Goal: Transaction & Acquisition: Book appointment/travel/reservation

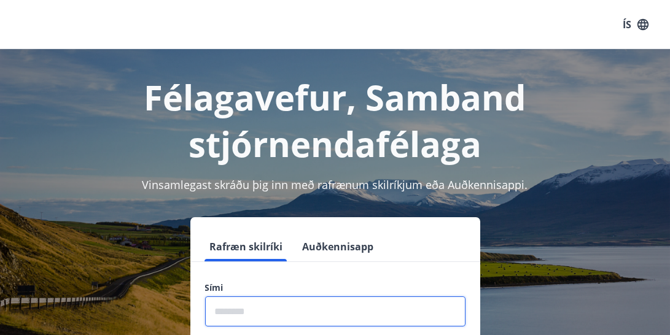
click at [219, 312] on input "phone" at bounding box center [335, 311] width 260 height 30
click at [272, 309] on input "phone" at bounding box center [335, 311] width 260 height 30
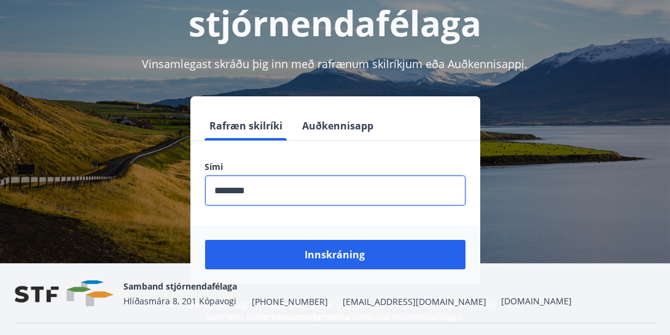
scroll to position [129, 0]
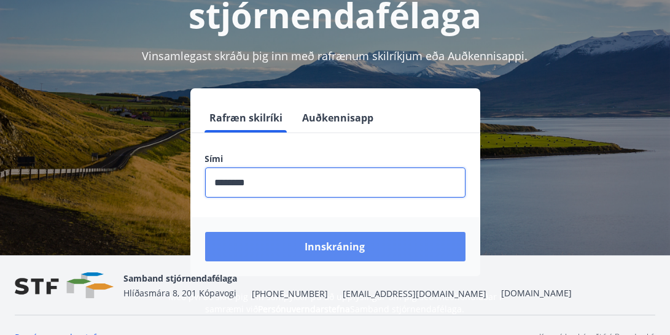
type input "********"
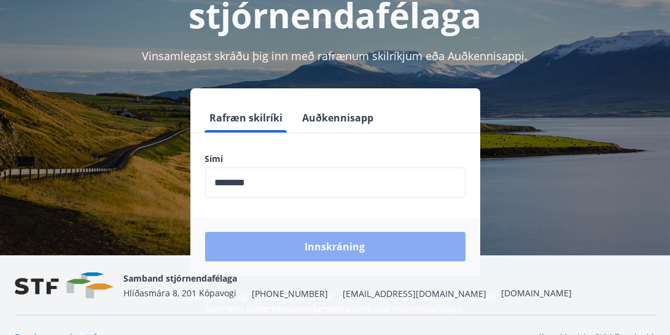
click at [325, 242] on button "Innskráning" at bounding box center [335, 246] width 260 height 29
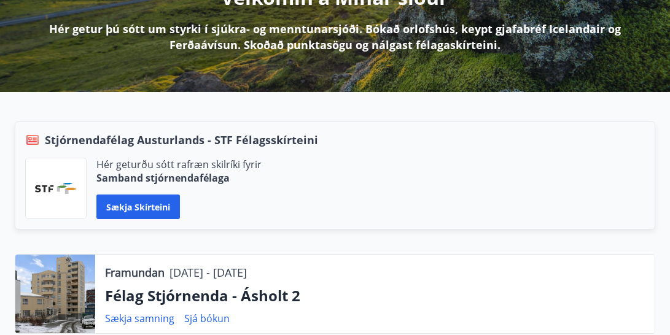
scroll to position [306, 0]
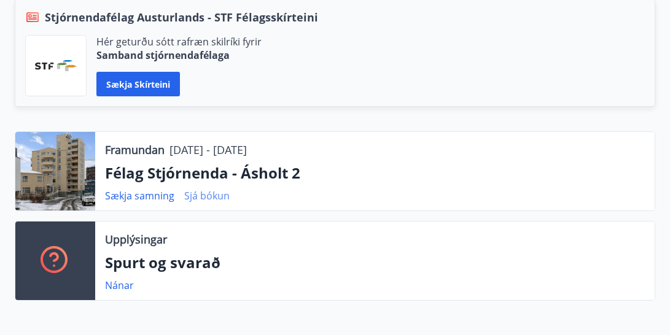
click at [220, 198] on link "Sjá bókun" at bounding box center [206, 196] width 45 height 14
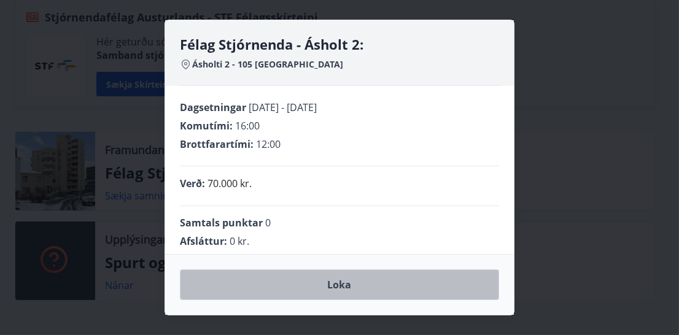
click at [347, 284] on button "Loka" at bounding box center [339, 284] width 319 height 31
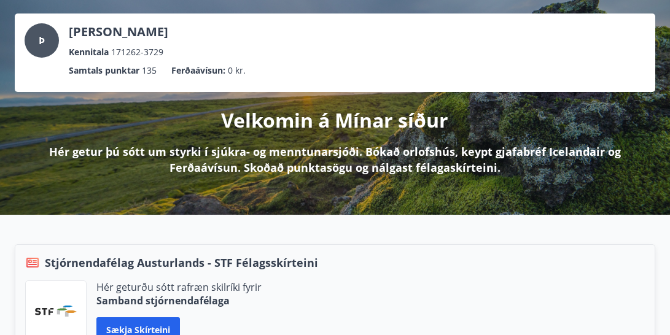
scroll to position [0, 0]
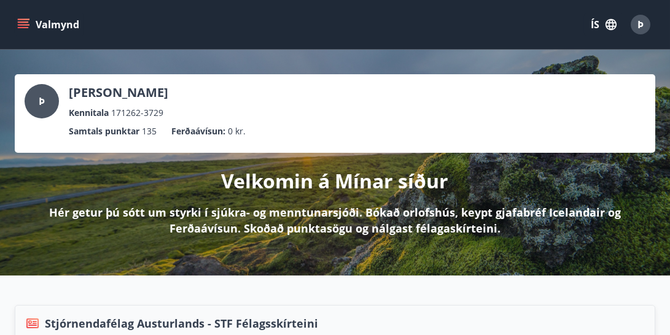
click at [34, 25] on button "Valmynd" at bounding box center [49, 25] width 69 height 22
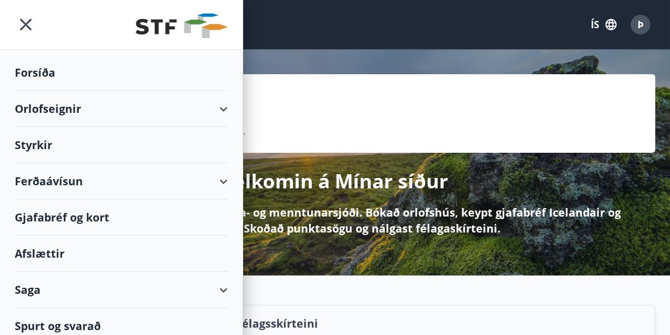
click at [56, 104] on div "Orlofseignir" at bounding box center [121, 109] width 213 height 36
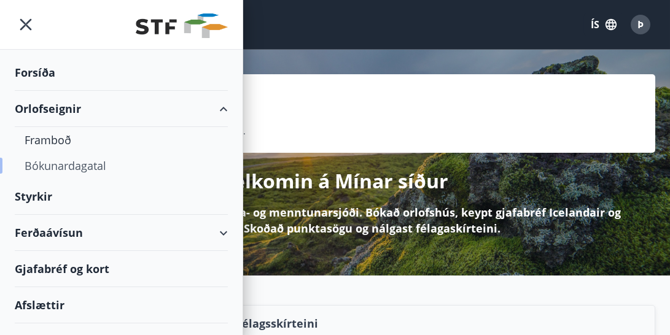
click at [106, 165] on div "Bókunardagatal" at bounding box center [121, 166] width 193 height 26
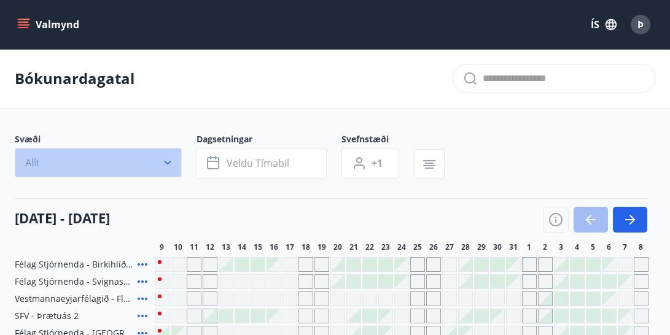
click at [172, 162] on icon "button" at bounding box center [167, 162] width 12 height 12
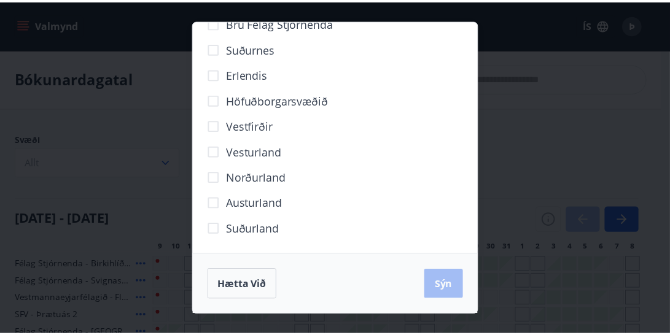
scroll to position [155, 0]
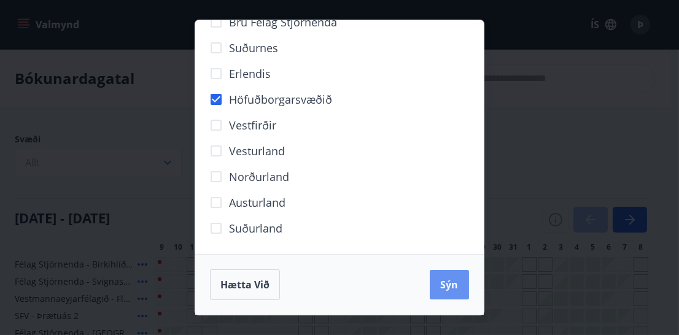
drag, startPoint x: 449, startPoint y: 287, endPoint x: 545, endPoint y: 162, distance: 157.1
click at [449, 287] on span "Sýn" at bounding box center [450, 285] width 18 height 14
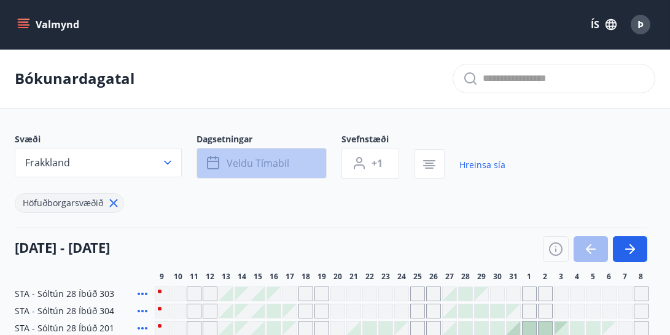
click at [296, 160] on button "Veldu tímabil" at bounding box center [261, 163] width 130 height 31
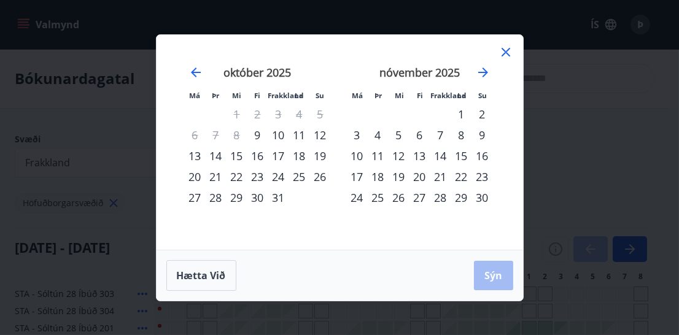
click at [263, 156] on div "16" at bounding box center [257, 155] width 21 height 21
click at [258, 176] on div "23" at bounding box center [257, 176] width 21 height 21
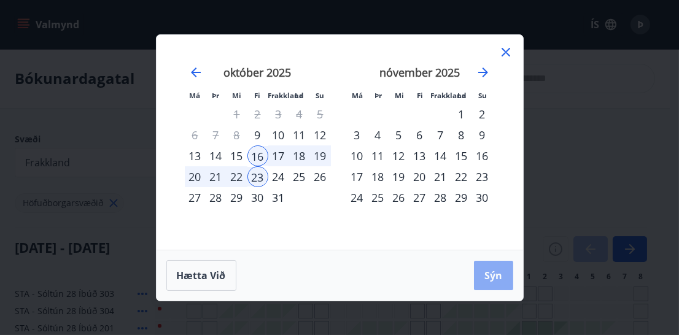
click at [493, 276] on span "Sýn" at bounding box center [493, 276] width 18 height 14
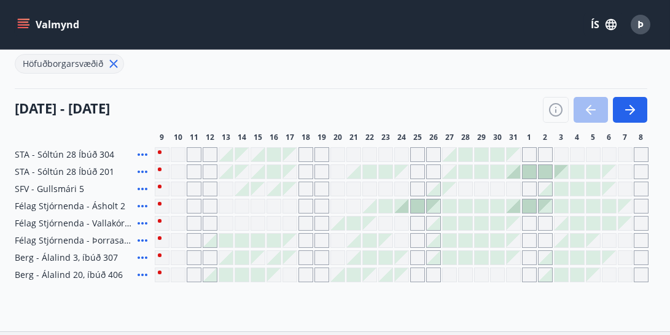
scroll to position [183, 0]
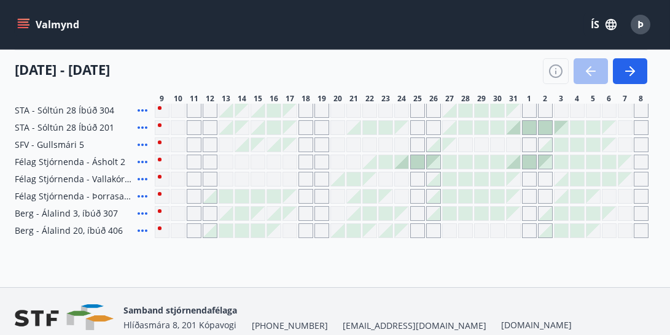
click at [342, 158] on div "Gráir dagar eru ekki bókanlegir" at bounding box center [337, 162] width 15 height 15
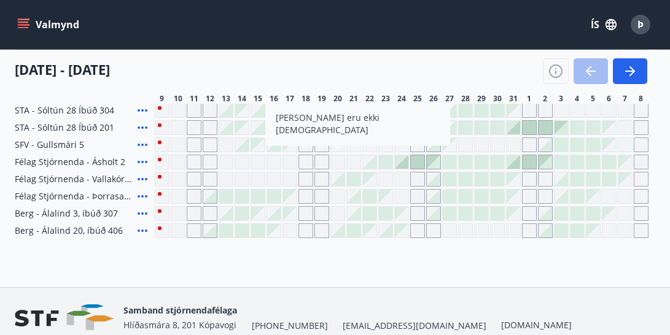
click at [334, 160] on div "Gráir dagar eru ekki bókanlegir" at bounding box center [337, 162] width 15 height 15
click at [374, 162] on div at bounding box center [370, 162] width 14 height 14
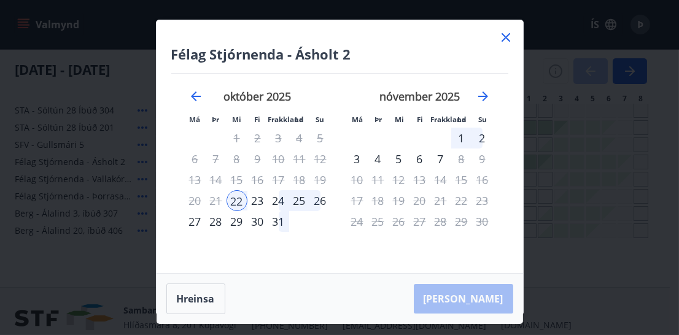
click at [511, 32] on icon at bounding box center [505, 37] width 15 height 15
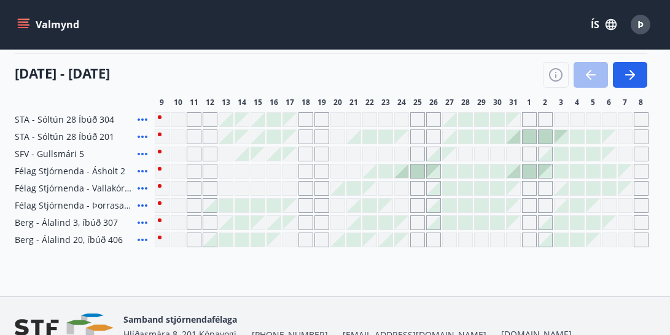
scroll to position [176, 0]
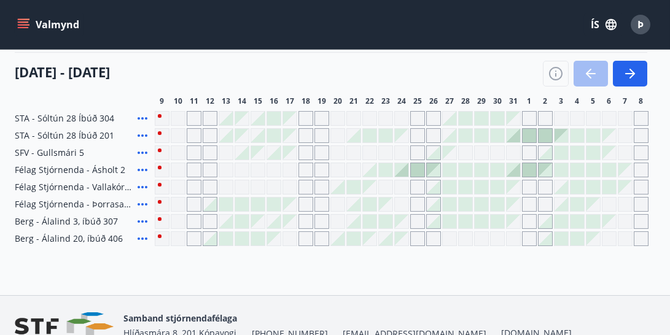
click at [264, 163] on div at bounding box center [401, 170] width 493 height 15
click at [141, 168] on icon at bounding box center [142, 170] width 15 height 15
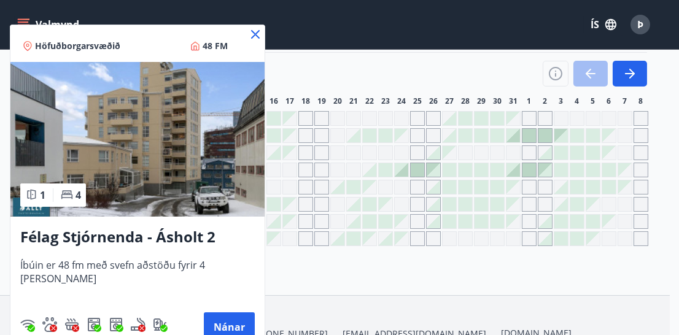
click at [394, 150] on div at bounding box center [339, 167] width 679 height 335
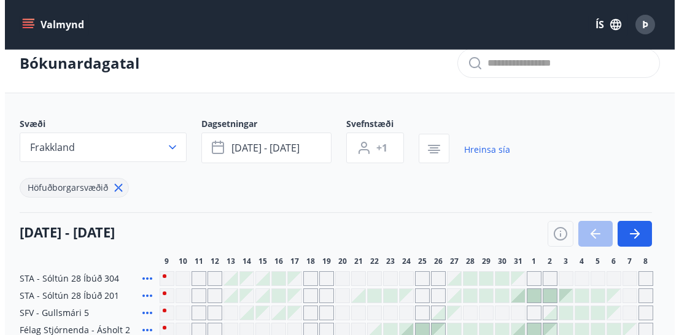
scroll to position [0, 0]
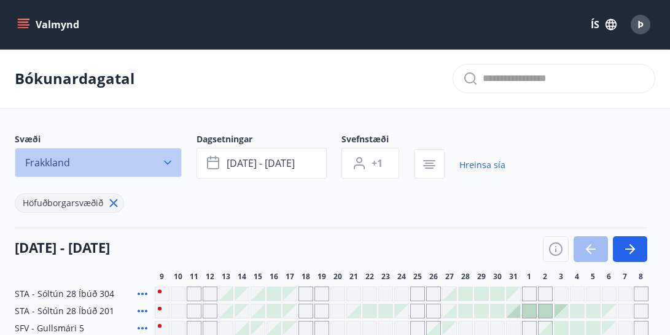
click at [164, 163] on icon "button" at bounding box center [167, 162] width 12 height 12
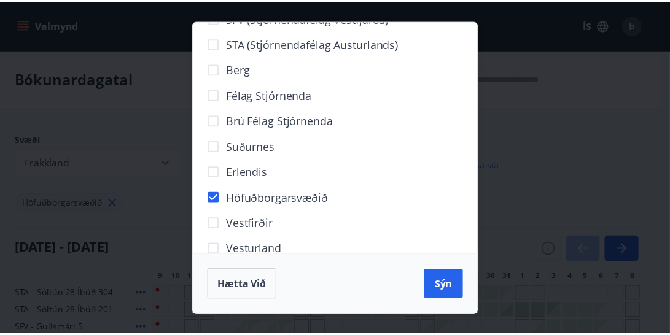
scroll to position [155, 0]
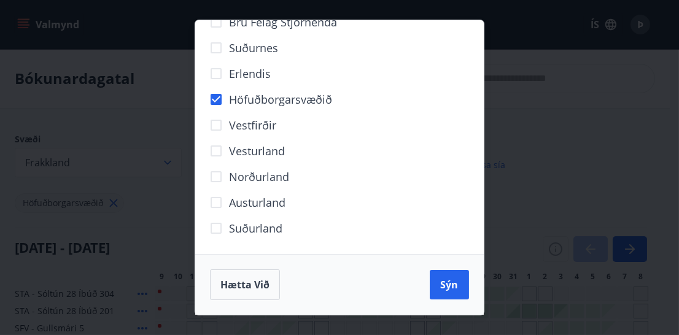
click at [642, 105] on div "VFV (Verkstjórafélag Vestmannaeyja) SFV (Stjórnendafélag Vestfjarða) STA (Stjór…" at bounding box center [339, 167] width 679 height 335
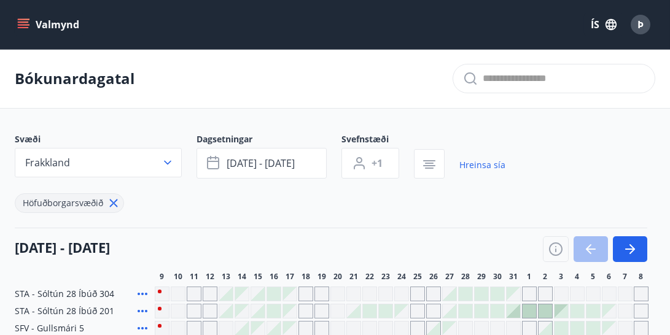
scroll to position [61, 0]
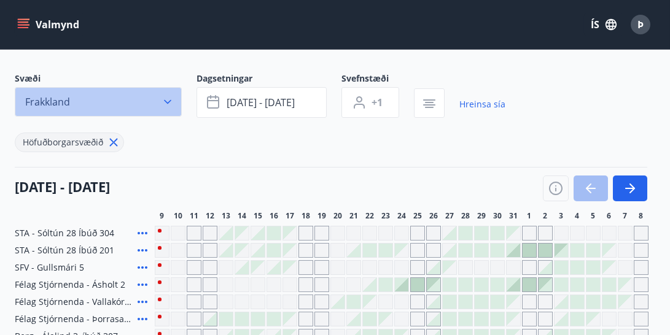
click at [175, 100] on button "Frakkland" at bounding box center [98, 101] width 167 height 29
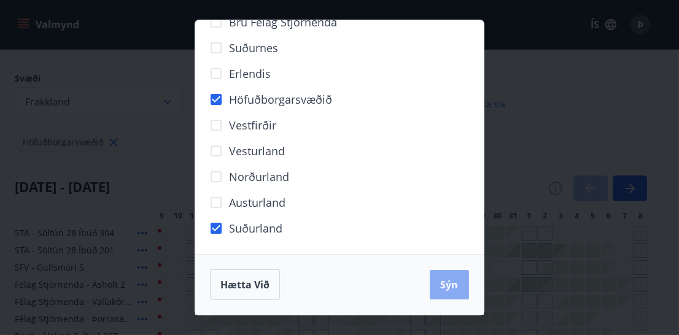
click at [450, 278] on span "Sýn" at bounding box center [450, 285] width 18 height 14
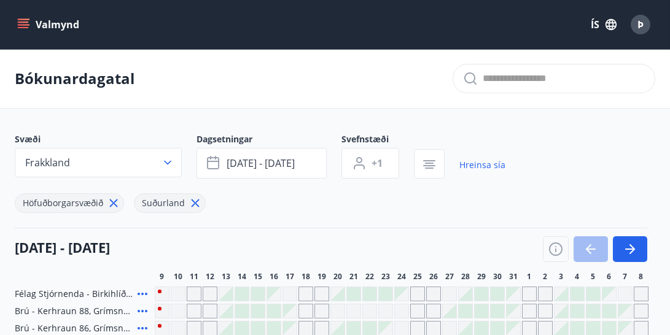
click at [512, 214] on div "Svæði Frakkland Dagsetningar 16. - 23. okt Svefnstæði +1 Hreinsa sía Höfuðborga…" at bounding box center [335, 311] width 640 height 357
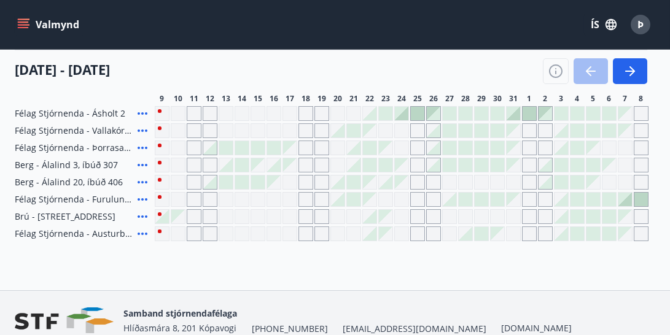
scroll to position [367, 0]
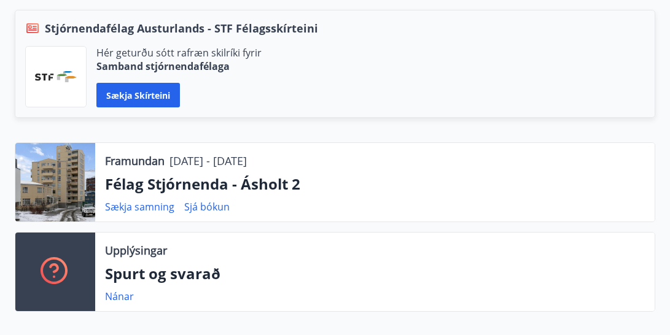
scroll to position [306, 0]
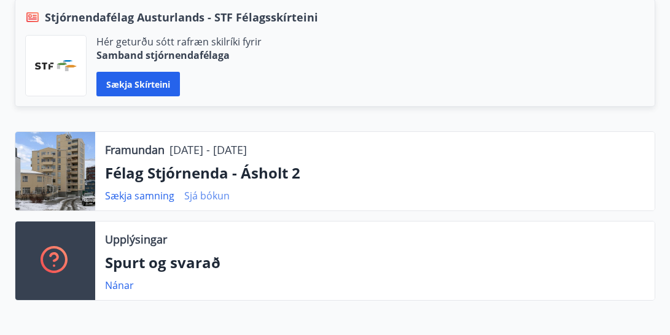
click at [208, 196] on link "Sjá bókun" at bounding box center [206, 196] width 45 height 14
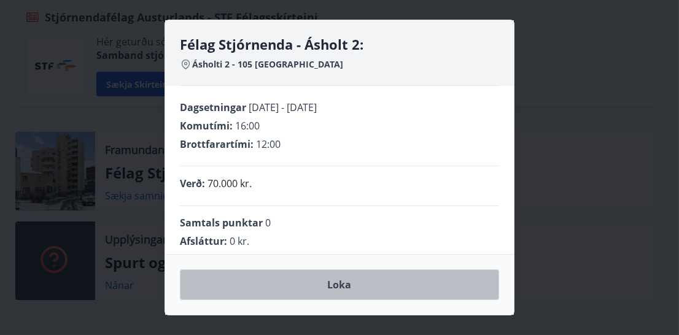
click at [345, 276] on button "Loka" at bounding box center [339, 284] width 319 height 31
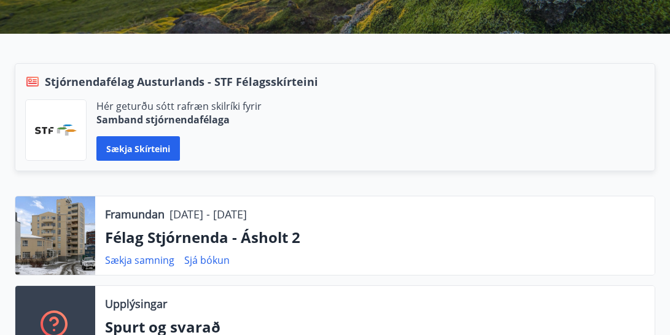
scroll to position [245, 0]
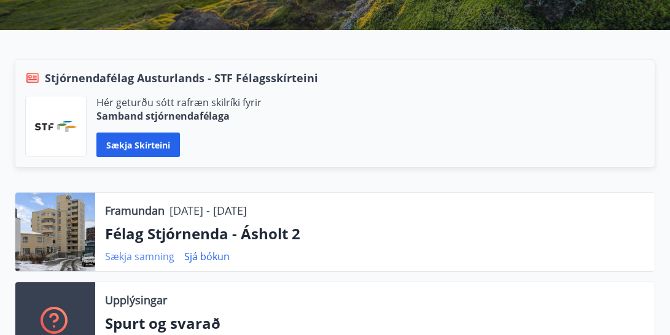
click at [145, 259] on link "Sækja samning" at bounding box center [139, 257] width 69 height 14
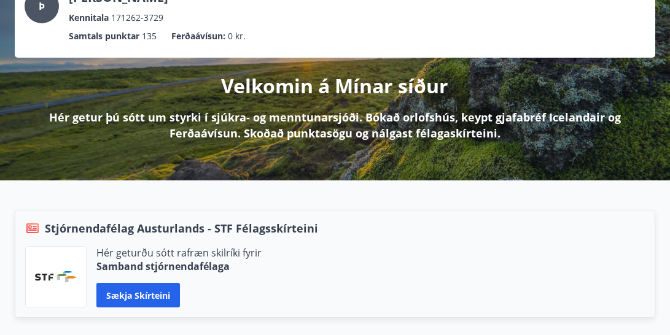
scroll to position [0, 0]
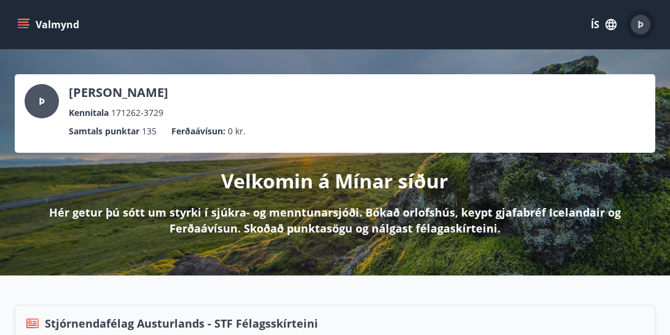
click at [631, 25] on div "Þ" at bounding box center [640, 25] width 20 height 20
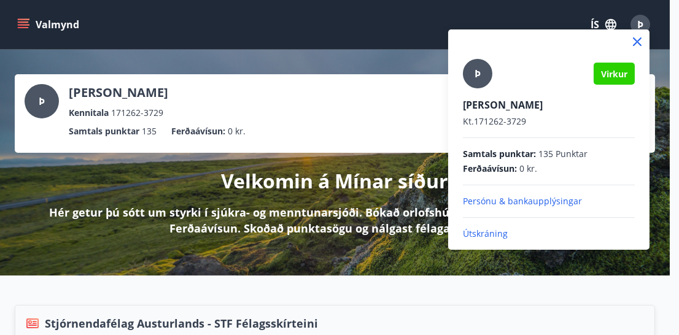
click at [23, 18] on div at bounding box center [339, 167] width 679 height 335
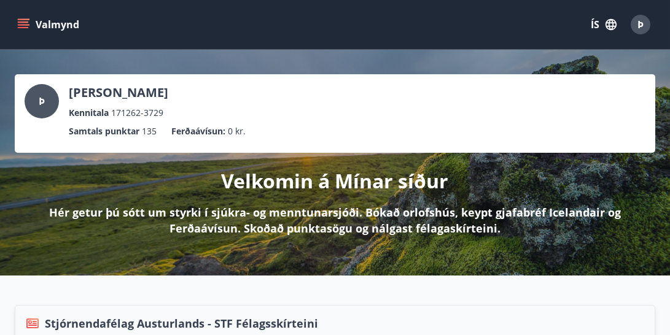
click at [23, 22] on icon "matseðill" at bounding box center [23, 21] width 11 height 1
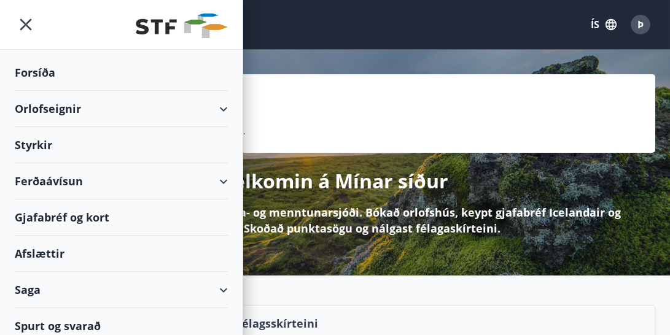
scroll to position [6, 0]
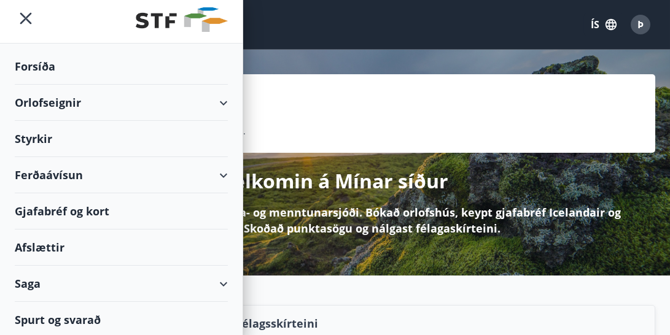
click at [70, 98] on div "Orlofseignir" at bounding box center [121, 103] width 213 height 36
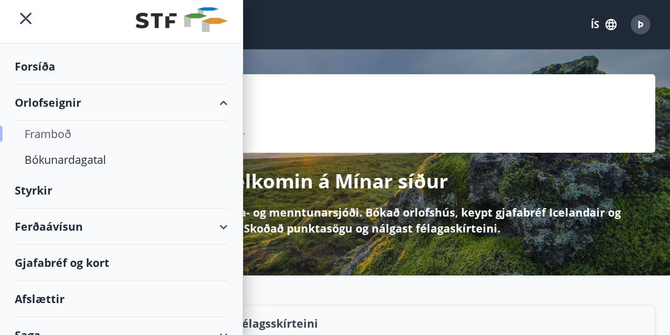
click at [64, 123] on div "Framboð" at bounding box center [121, 134] width 193 height 26
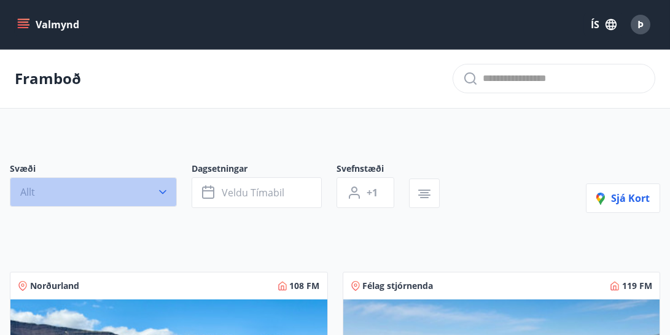
click at [159, 191] on icon "button" at bounding box center [162, 192] width 12 height 12
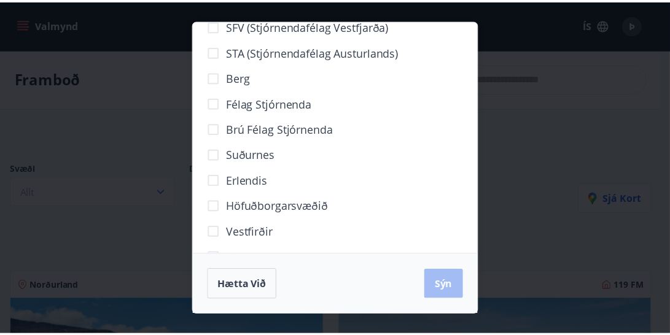
scroll to position [155, 0]
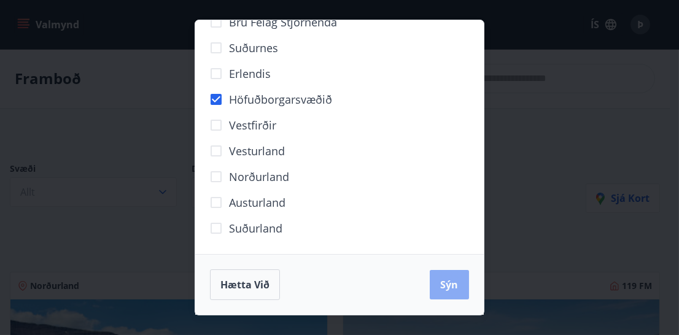
click at [457, 276] on button "Sýn" at bounding box center [449, 284] width 39 height 29
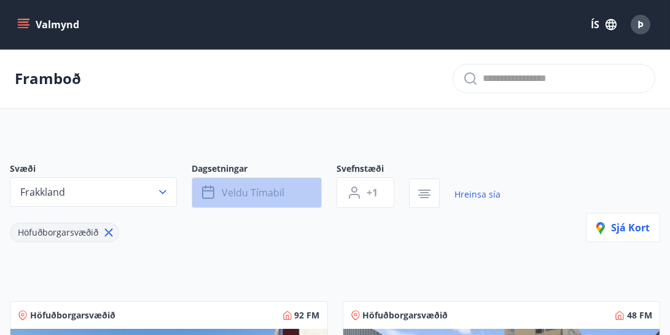
click at [288, 184] on button "Veldu tímabil" at bounding box center [256, 192] width 130 height 31
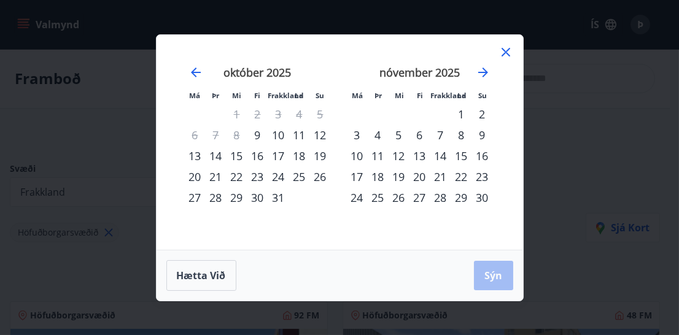
click at [257, 151] on div "16" at bounding box center [257, 155] width 21 height 21
click at [259, 177] on div "23" at bounding box center [257, 176] width 21 height 21
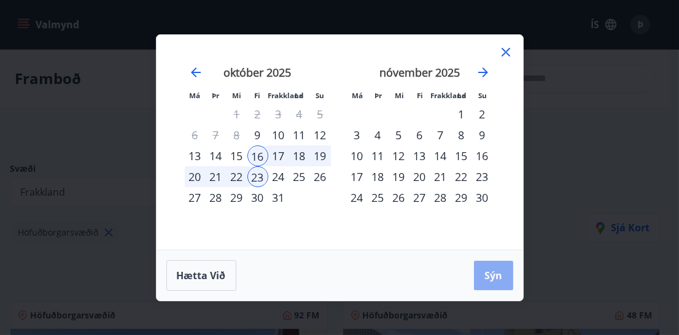
click at [485, 269] on button "Sýn" at bounding box center [493, 275] width 39 height 29
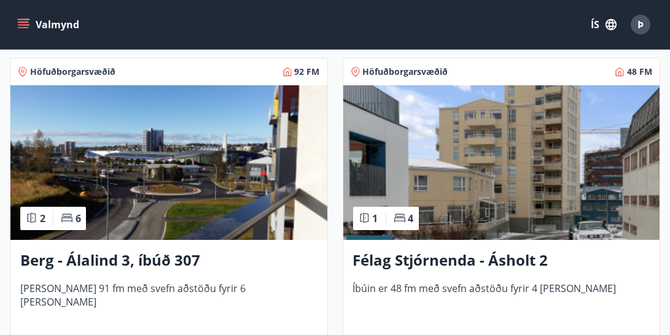
scroll to position [245, 0]
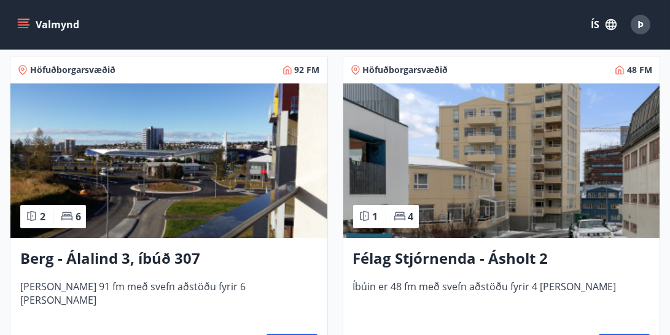
click at [401, 191] on img at bounding box center [501, 160] width 317 height 155
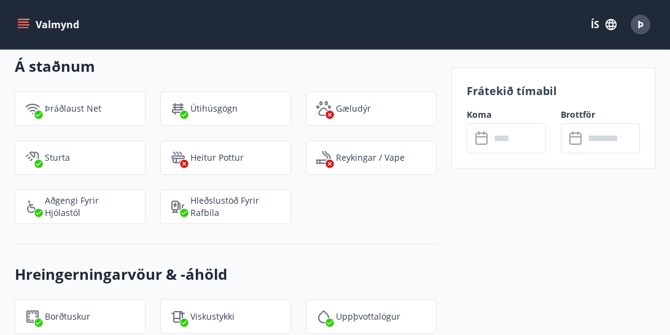
scroll to position [1350, 0]
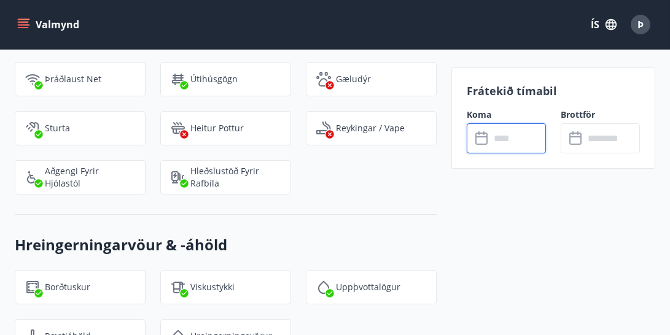
click at [523, 141] on input "text" at bounding box center [518, 138] width 56 height 30
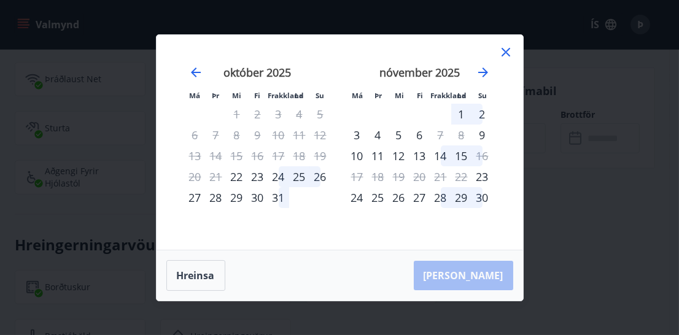
click at [511, 47] on icon at bounding box center [505, 52] width 15 height 15
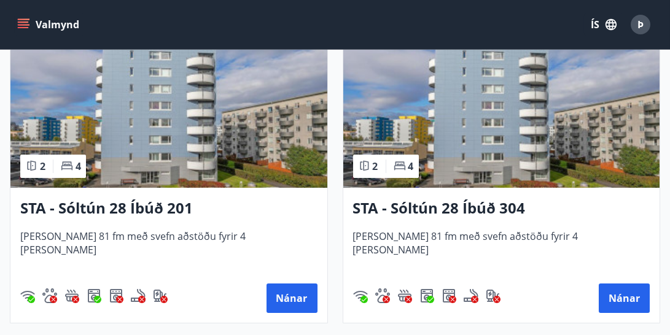
scroll to position [641, 0]
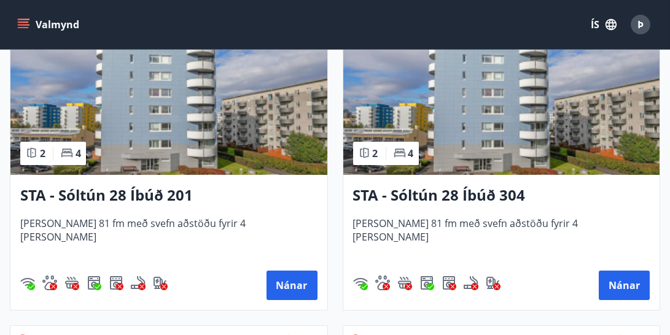
click at [131, 195] on h3 "STA - Sóltún 28 Íbúð 201" at bounding box center [168, 196] width 297 height 22
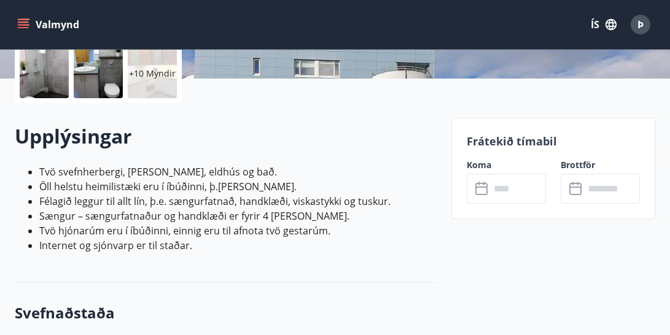
scroll to position [306, 0]
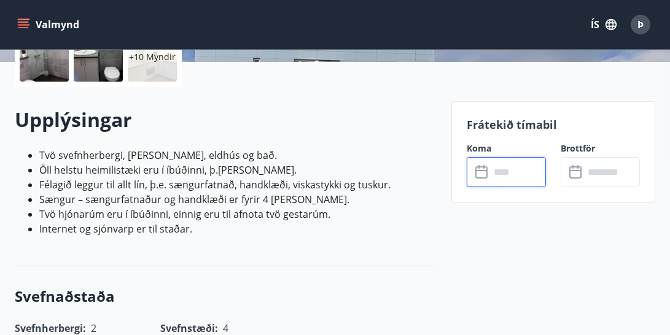
click at [500, 174] on input "text" at bounding box center [518, 172] width 56 height 30
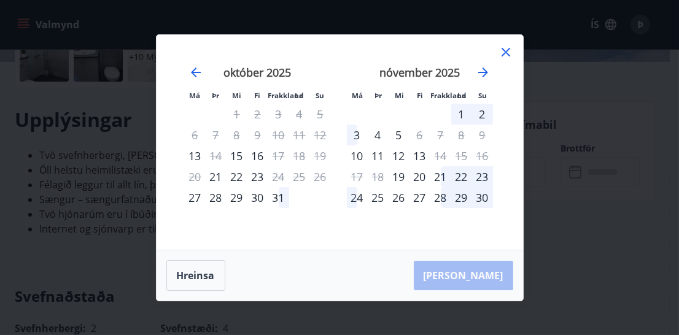
click at [506, 48] on icon at bounding box center [505, 52] width 15 height 15
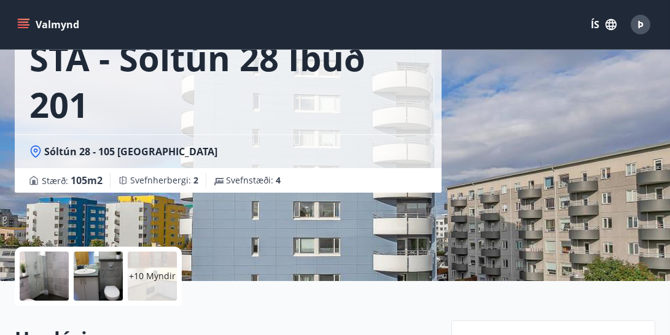
scroll to position [0, 0]
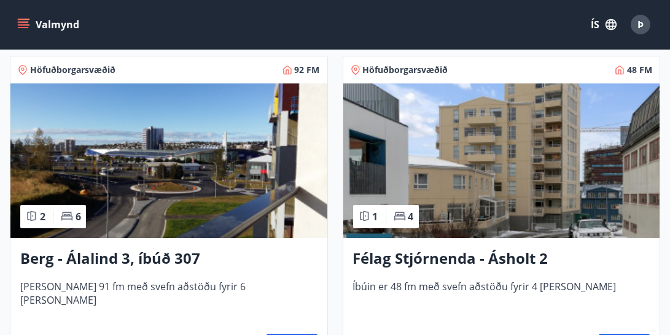
scroll to position [306, 0]
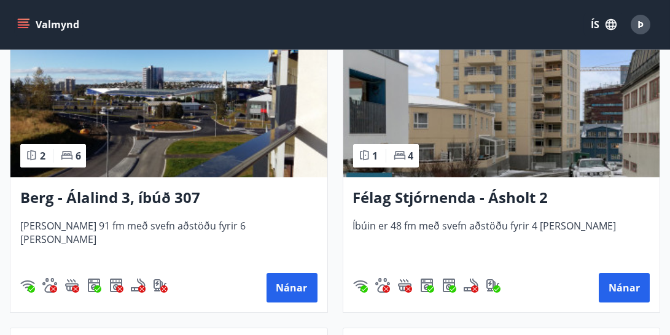
click at [216, 128] on img at bounding box center [168, 100] width 317 height 155
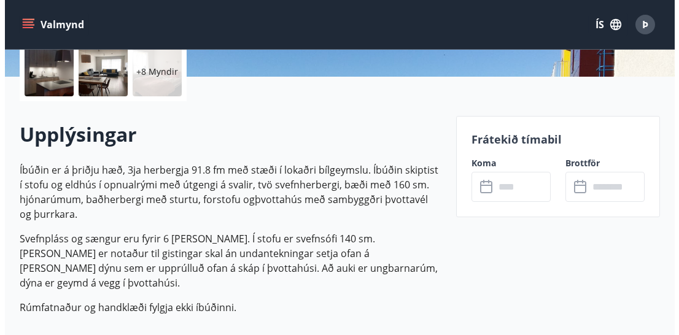
scroll to position [368, 0]
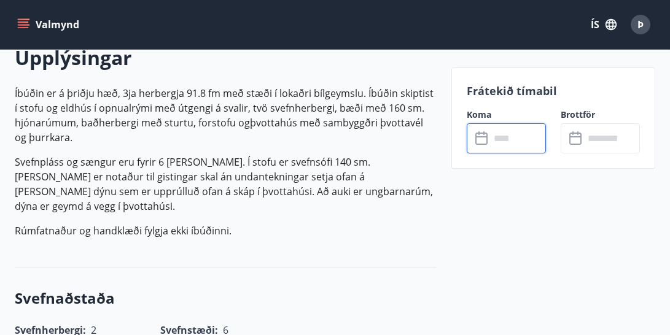
click at [498, 139] on input "text" at bounding box center [518, 138] width 56 height 30
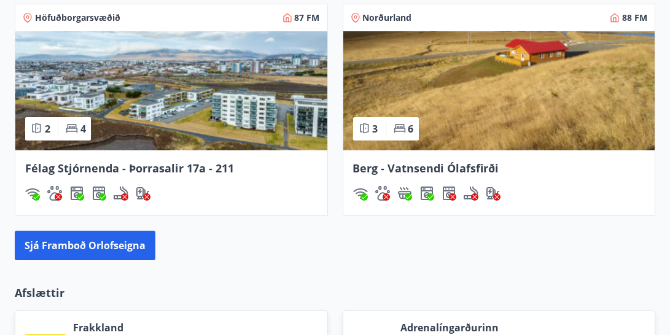
scroll to position [1227, 0]
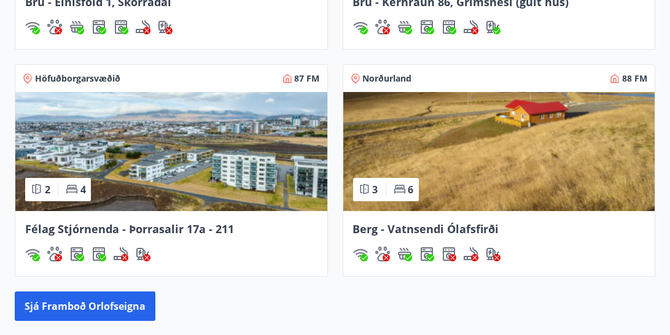
click at [190, 150] on img at bounding box center [171, 151] width 312 height 119
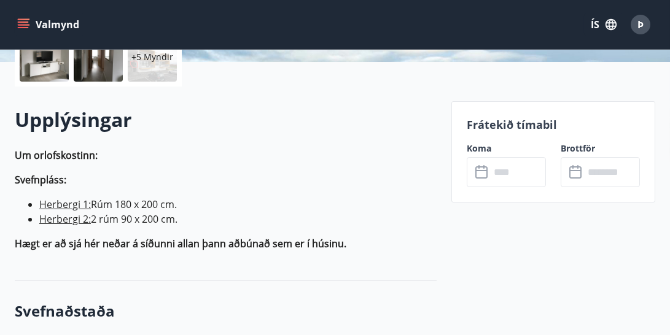
scroll to position [368, 0]
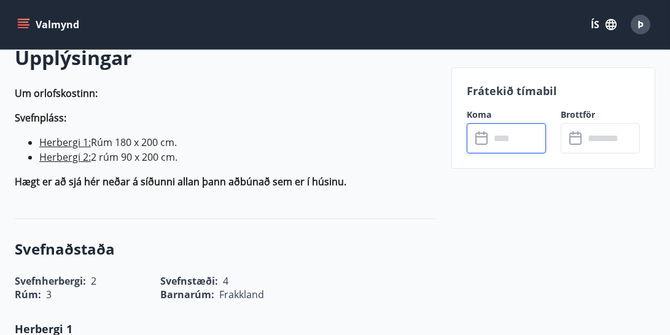
click at [517, 138] on input "text" at bounding box center [518, 138] width 56 height 30
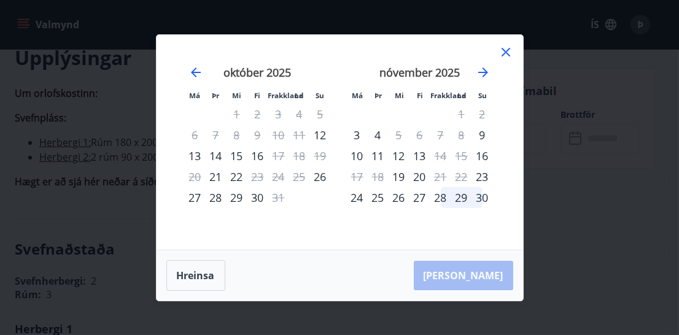
click at [508, 51] on icon at bounding box center [505, 52] width 15 height 15
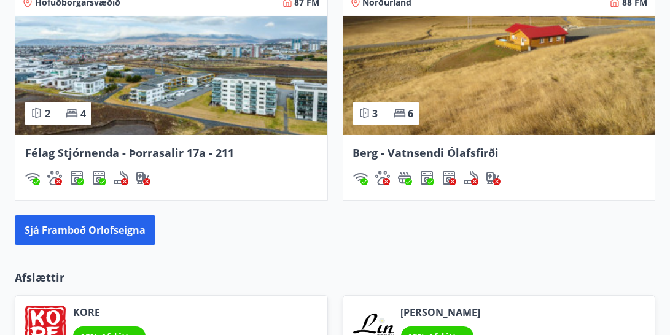
scroll to position [1279, 0]
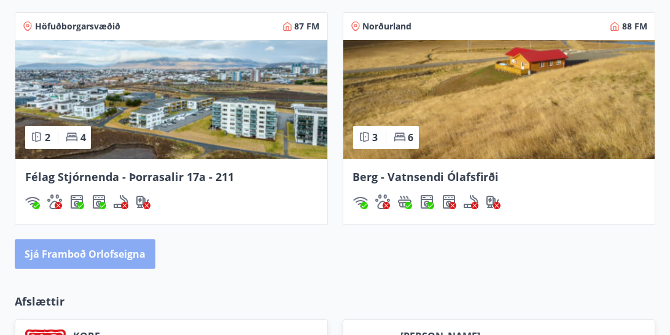
click at [89, 256] on button "Sjá framboð orlofseigna" at bounding box center [85, 253] width 141 height 29
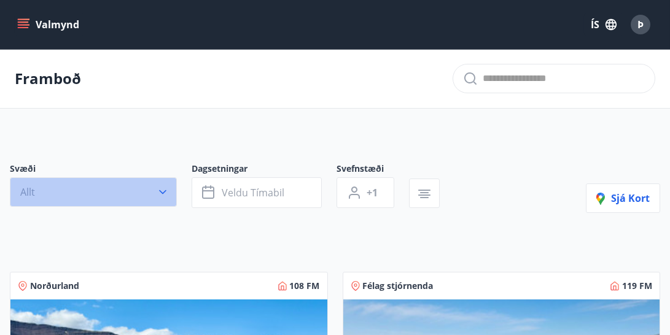
click at [161, 191] on icon "button" at bounding box center [162, 192] width 7 height 4
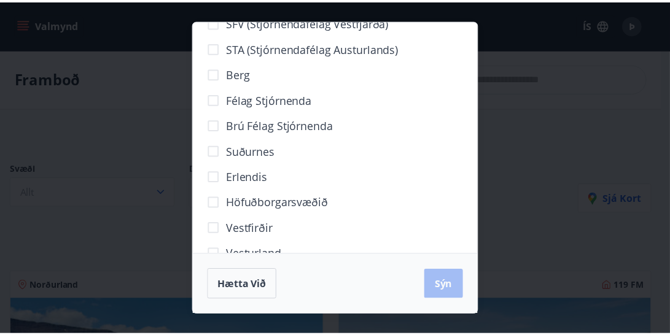
scroll to position [155, 0]
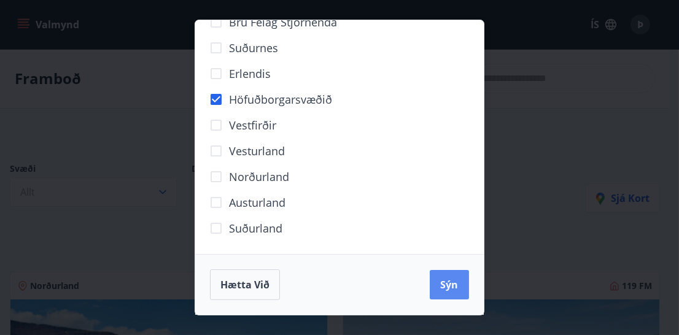
click at [446, 287] on span "Sýn" at bounding box center [450, 285] width 18 height 14
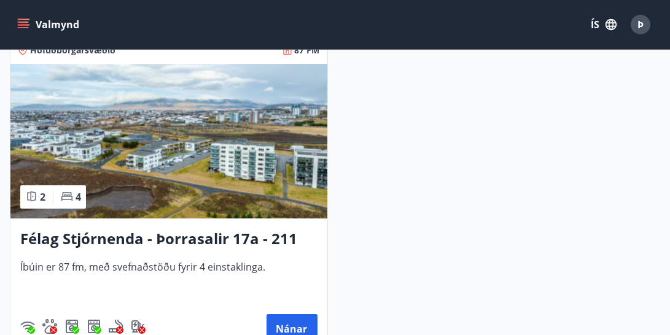
scroll to position [1656, 0]
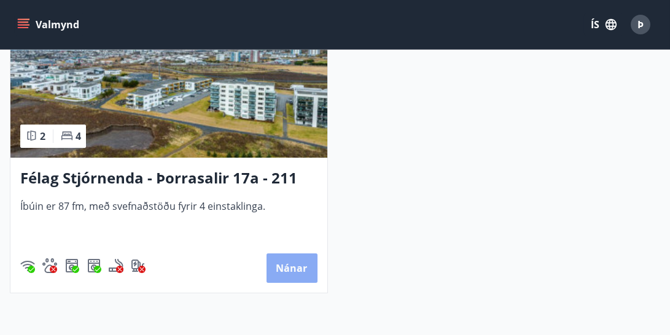
click at [285, 264] on button "Nánar" at bounding box center [291, 267] width 51 height 29
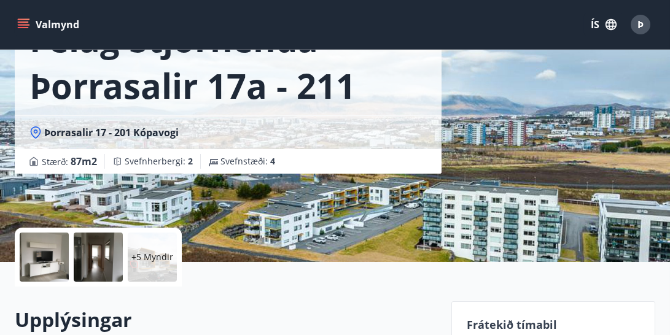
scroll to position [306, 0]
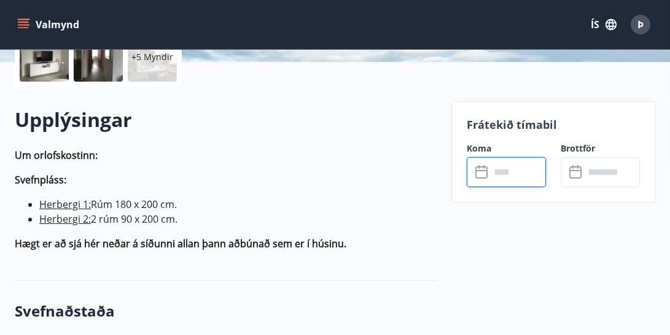
click at [527, 169] on input "text" at bounding box center [518, 172] width 56 height 30
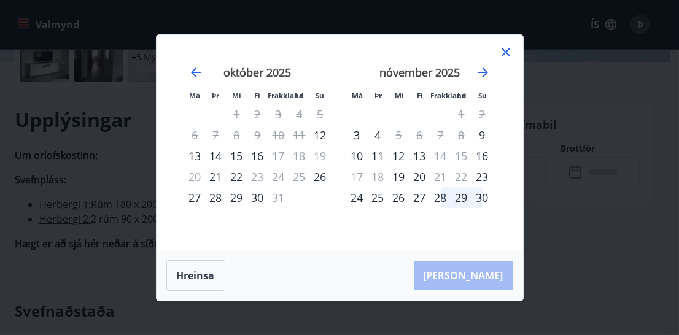
click at [512, 53] on icon at bounding box center [505, 52] width 15 height 15
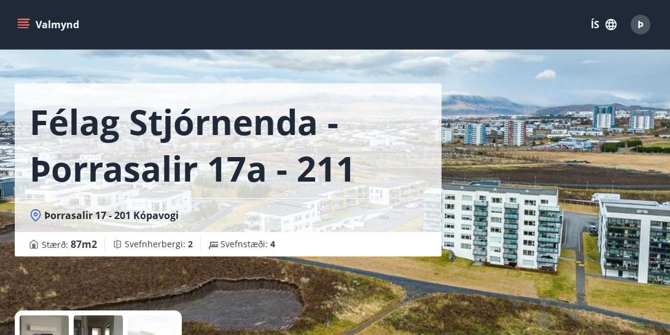
scroll to position [0, 0]
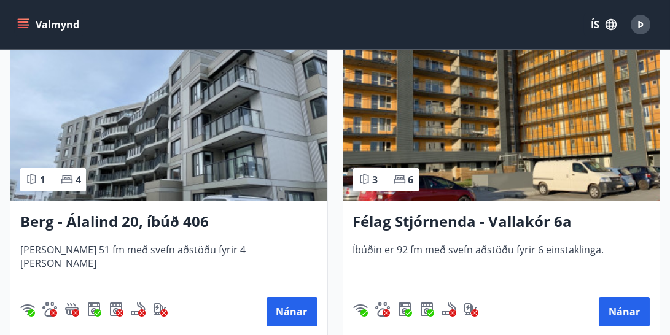
scroll to position [1231, 0]
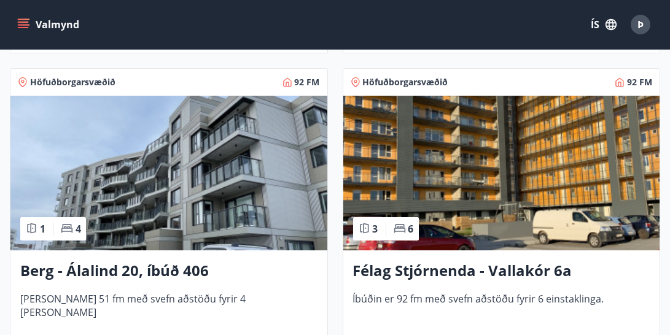
click at [472, 220] on img at bounding box center [501, 173] width 317 height 155
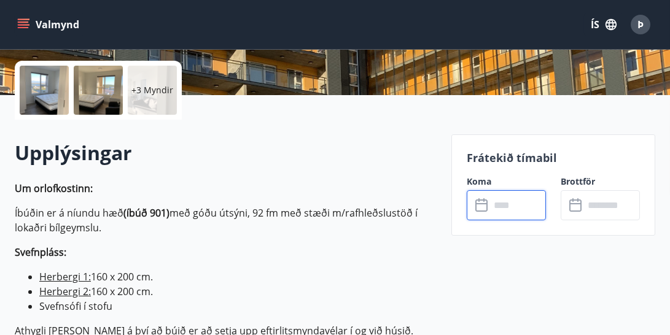
scroll to position [306, 0]
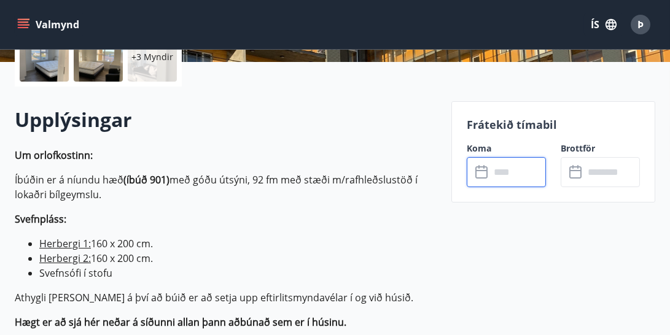
click at [515, 166] on input "text" at bounding box center [518, 172] width 56 height 30
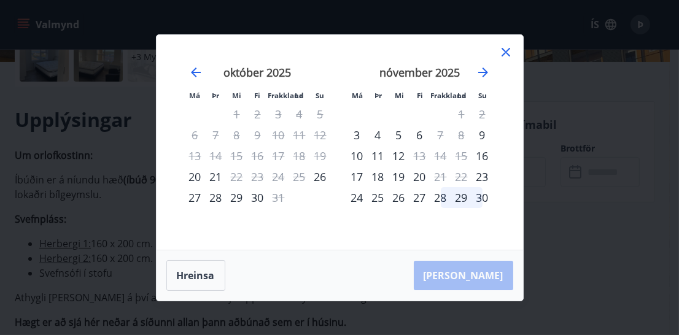
click at [506, 52] on icon at bounding box center [505, 52] width 15 height 15
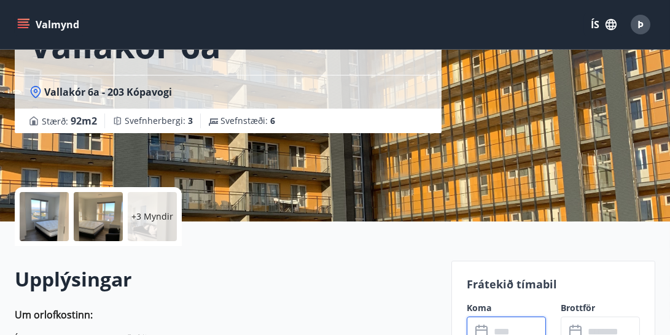
scroll to position [0, 0]
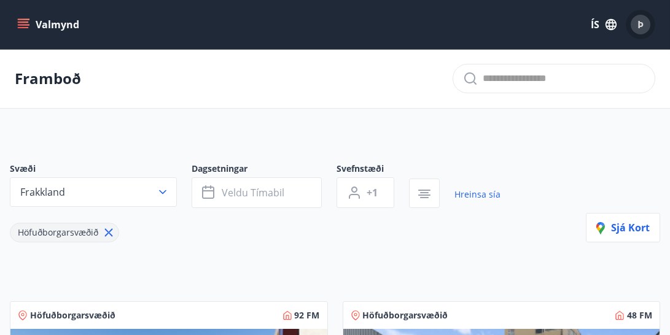
click at [640, 18] on span "Þ" at bounding box center [640, 25] width 6 height 14
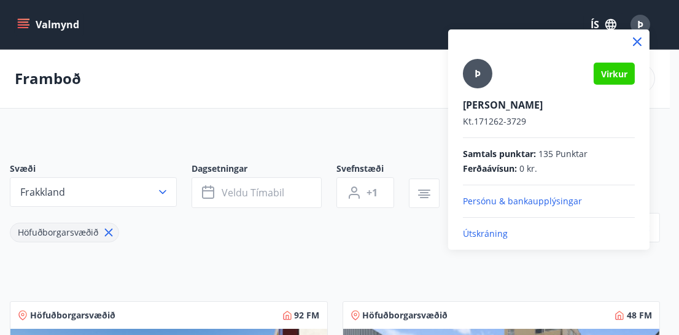
click at [215, 61] on div at bounding box center [339, 167] width 679 height 335
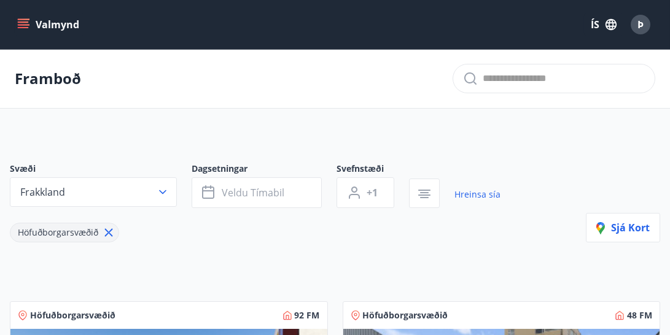
click at [25, 17] on button "Valmynd" at bounding box center [49, 25] width 69 height 22
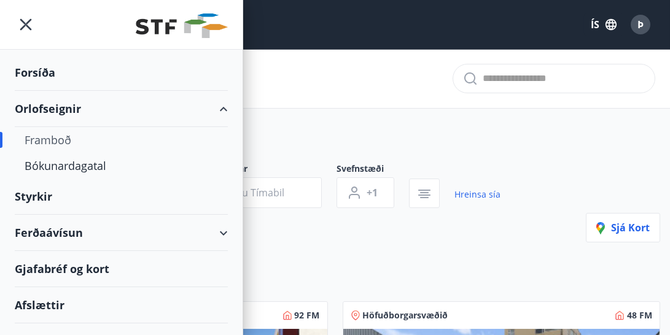
click at [71, 102] on div "Orlofseignir" at bounding box center [121, 109] width 213 height 36
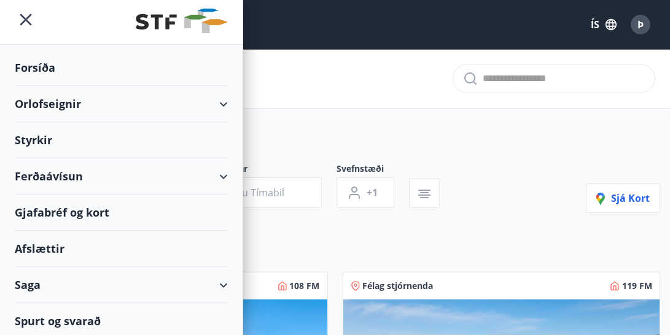
scroll to position [6, 0]
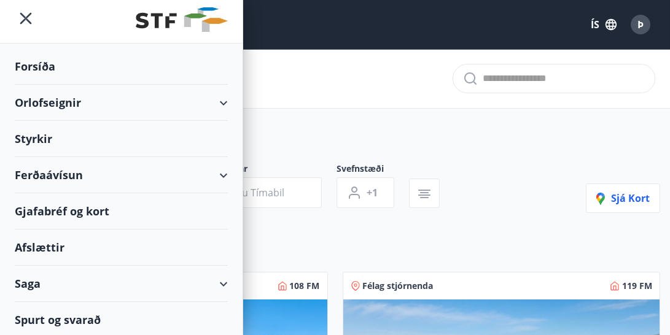
click at [89, 322] on div "Spurt og svarað" at bounding box center [121, 320] width 213 height 36
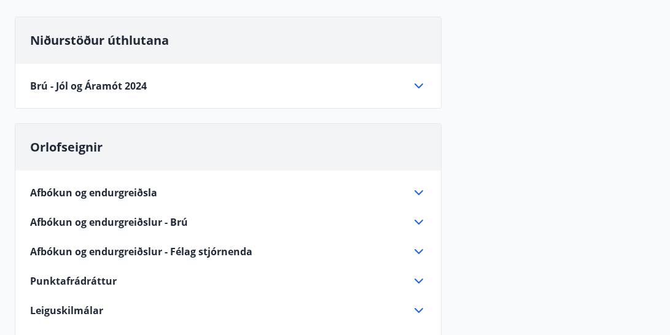
scroll to position [123, 0]
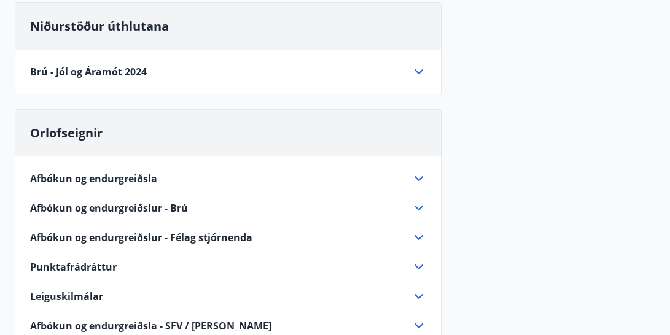
click at [134, 179] on span "Afbókun og endurgreiðsla" at bounding box center [93, 179] width 127 height 14
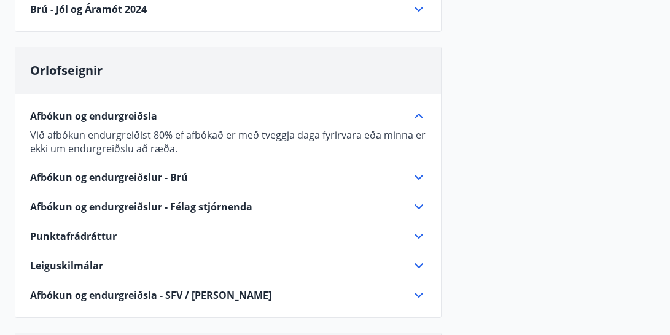
scroll to position [183, 0]
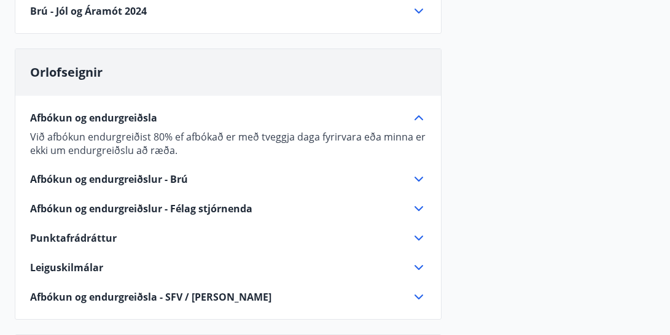
click at [166, 182] on span "Afbókun og endurgreiðslur - Brú" at bounding box center [109, 179] width 158 height 14
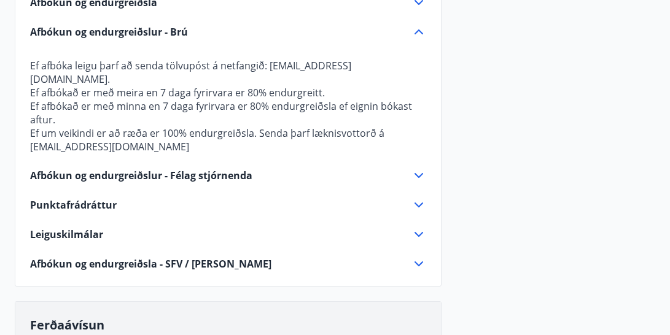
scroll to position [306, 0]
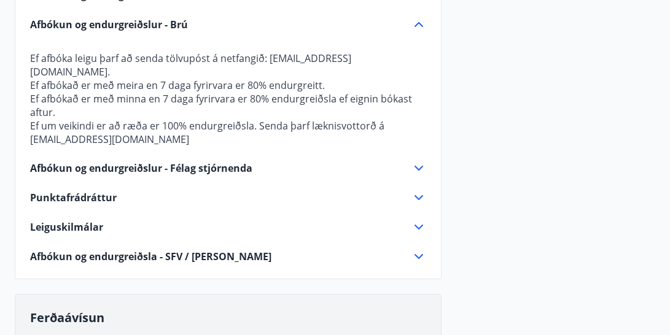
click at [216, 161] on span "Afbókun og endurgreiðslur - Félag stjórnenda" at bounding box center [141, 168] width 222 height 14
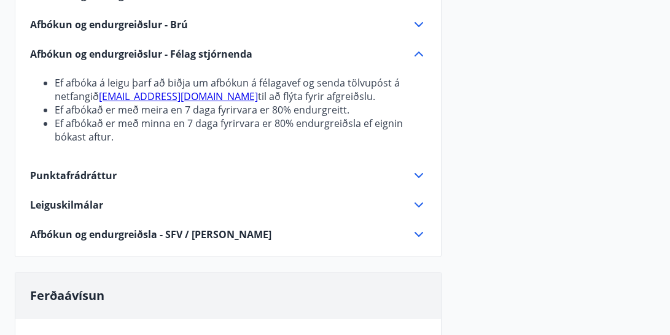
click at [96, 168] on div "Punktafrádráttur" at bounding box center [228, 175] width 396 height 15
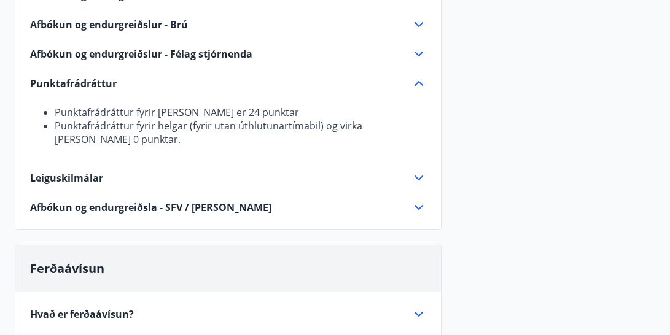
click at [141, 205] on span "Afbókun og endurgreiðsla - SFV / [PERSON_NAME]" at bounding box center [150, 208] width 241 height 14
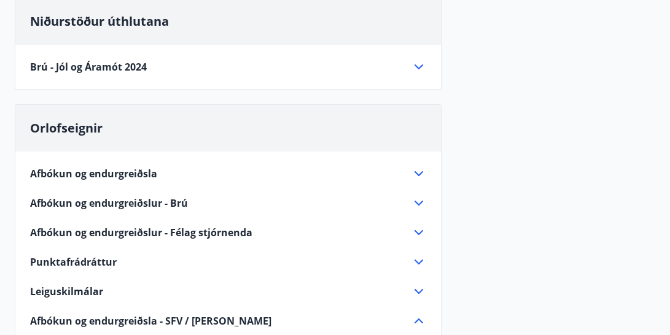
scroll to position [0, 0]
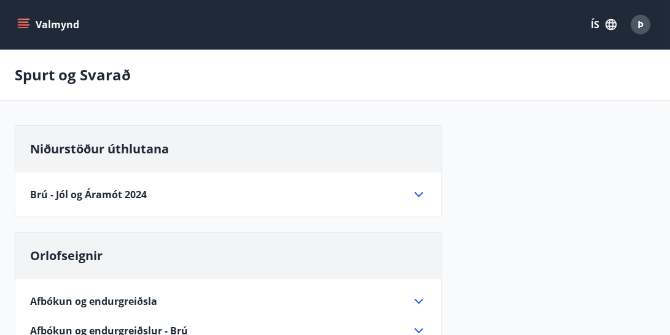
click at [604, 69] on div "Spurt og Svarað" at bounding box center [335, 75] width 670 height 51
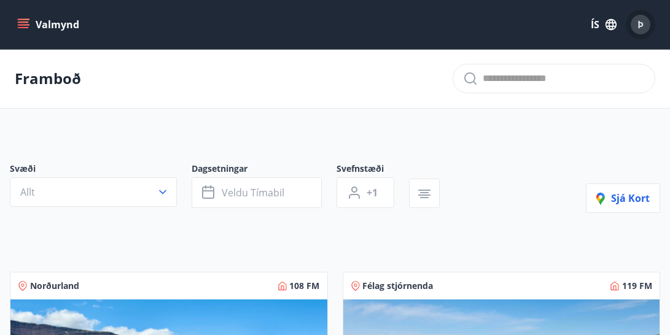
click at [643, 18] on div "Þ" at bounding box center [640, 25] width 20 height 20
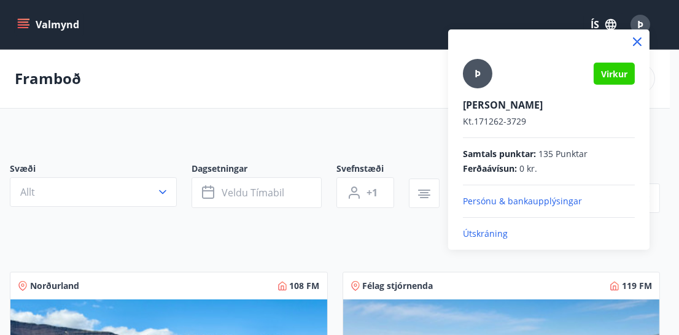
click at [247, 111] on div at bounding box center [339, 167] width 679 height 335
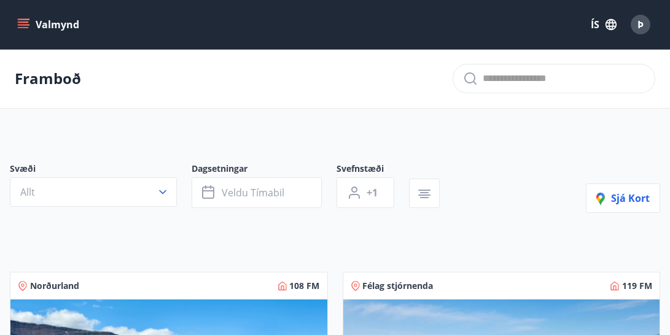
click at [39, 21] on font "Valmynd" at bounding box center [58, 25] width 44 height 14
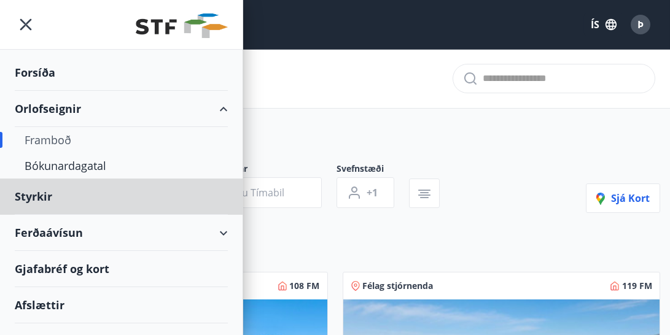
click at [39, 58] on div "Forsíða" at bounding box center [121, 73] width 213 height 36
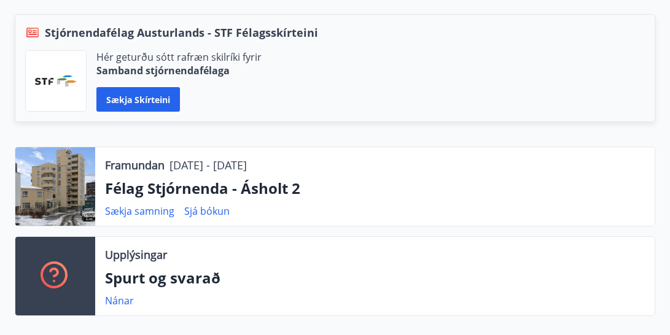
scroll to position [306, 0]
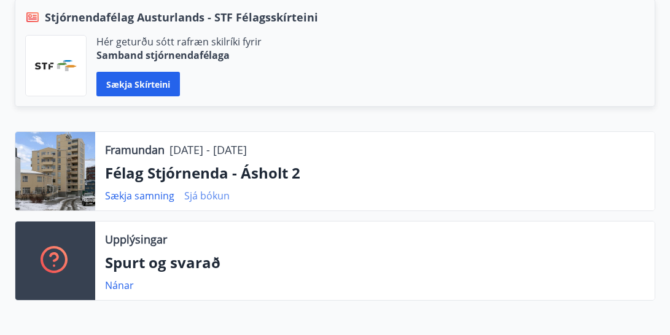
click at [208, 189] on link "Sjá bókun" at bounding box center [206, 196] width 45 height 14
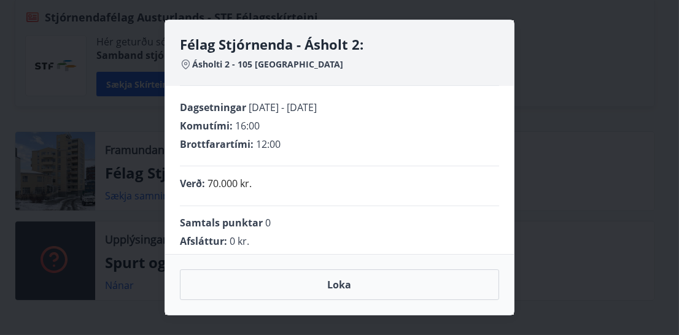
click at [591, 169] on div "Félag Stjórnenda - Ásholt 2: Ásholti 2 - 105 Reykjavík Dagsetningar [DATE] - [D…" at bounding box center [339, 167] width 679 height 335
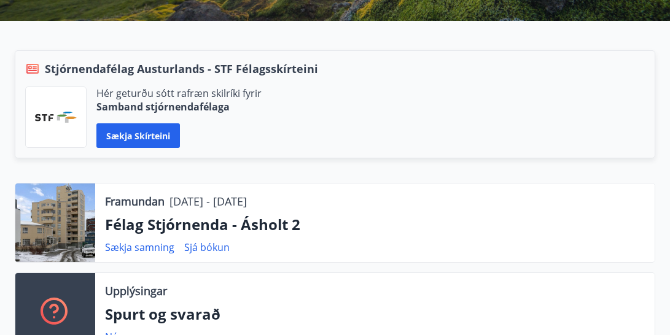
scroll to position [245, 0]
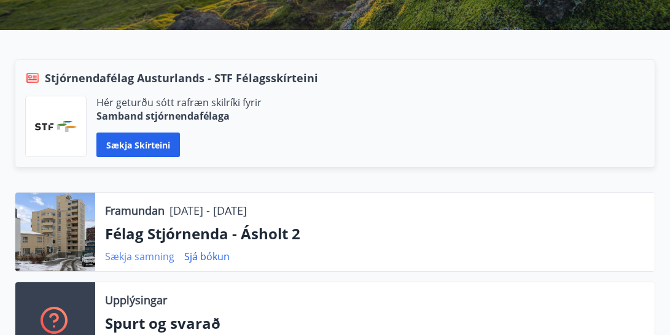
click at [146, 254] on link "Sækja samning" at bounding box center [139, 257] width 69 height 14
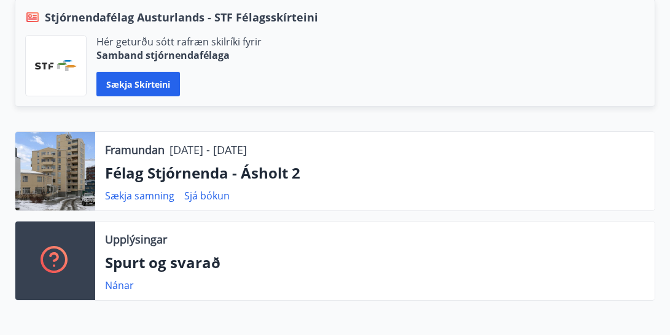
click at [405, 196] on div "Sækja samning Sjá bókun" at bounding box center [374, 195] width 539 height 15
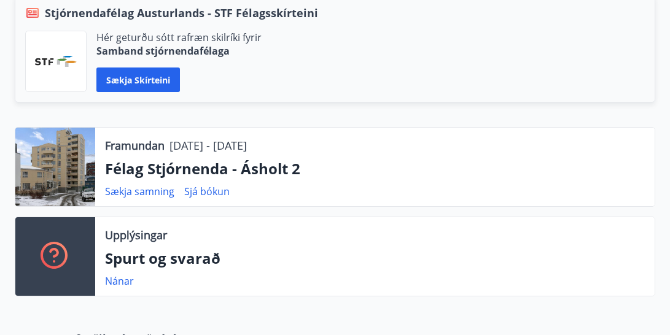
scroll to position [429, 0]
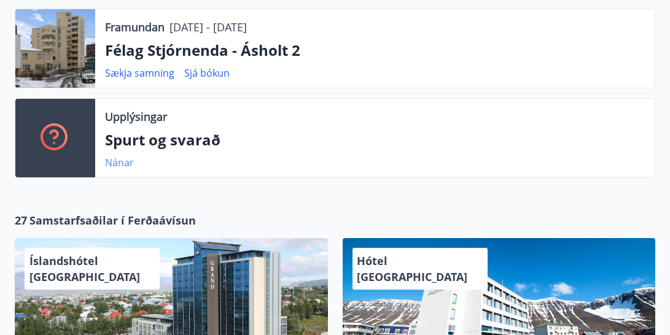
click at [115, 158] on link "Nánar" at bounding box center [119, 163] width 29 height 14
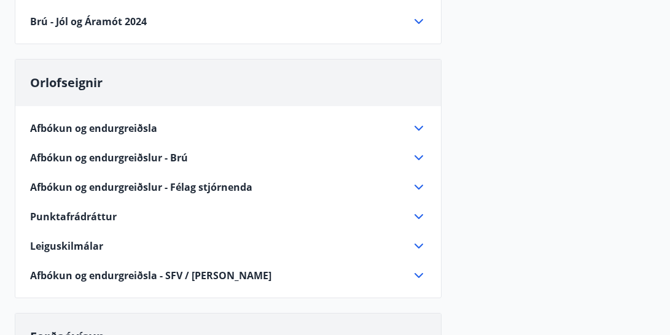
scroll to position [174, 0]
click at [244, 185] on span "Afbókun og endurgreiðslur - Félag stjórnenda" at bounding box center [141, 187] width 222 height 14
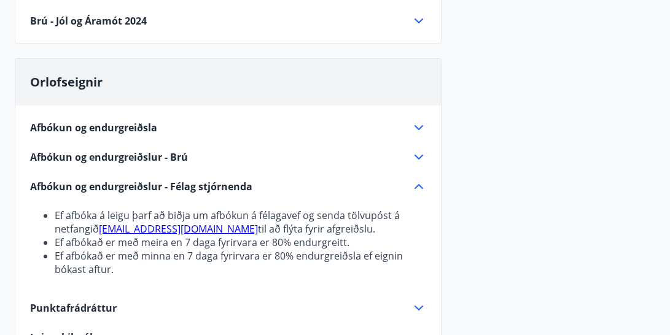
click at [346, 225] on li "Ef afbóka á leigu þarf að biðja um afbókun á félagavef og senda tölvupóst á net…" at bounding box center [240, 222] width 371 height 27
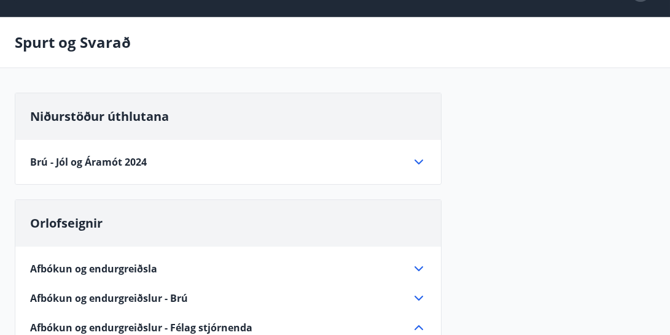
scroll to position [0, 0]
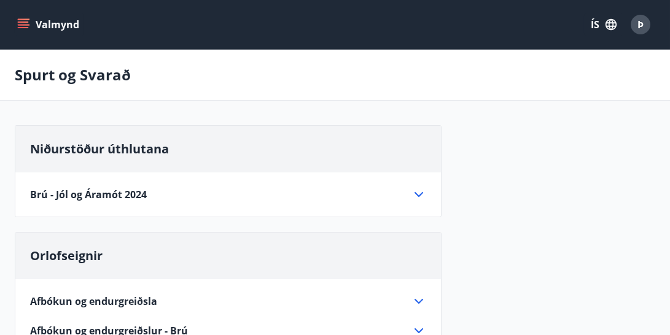
click at [19, 25] on icon "matseðill" at bounding box center [25, 24] width 14 height 1
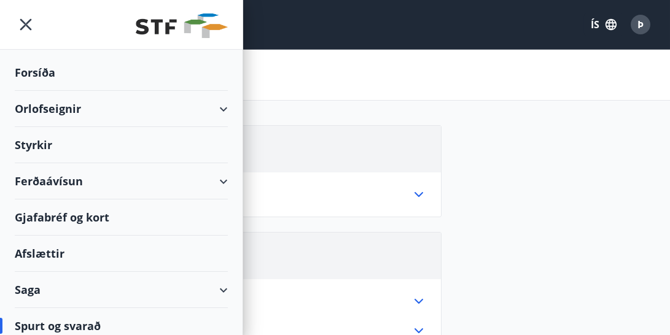
click at [50, 251] on div "Afslættir" at bounding box center [121, 254] width 213 height 36
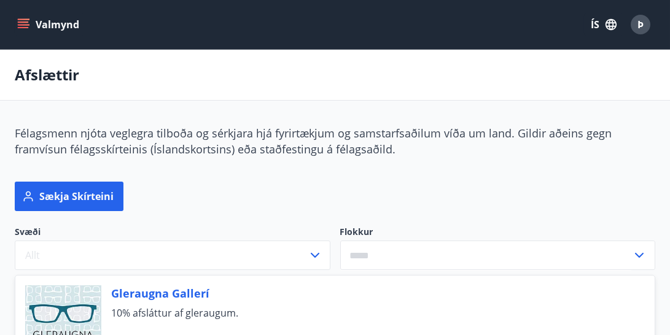
click at [279, 191] on div "Sækja skírteini" at bounding box center [335, 196] width 640 height 29
click at [21, 18] on icon "matseðill" at bounding box center [23, 24] width 12 height 12
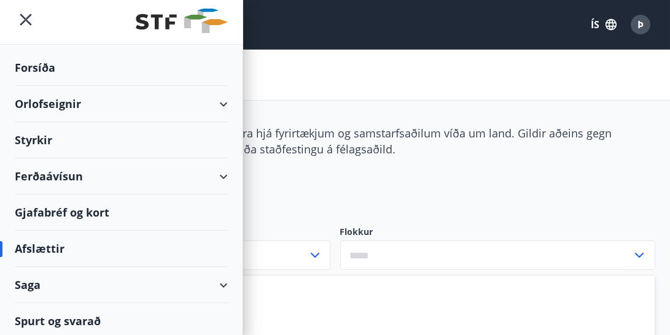
scroll to position [6, 0]
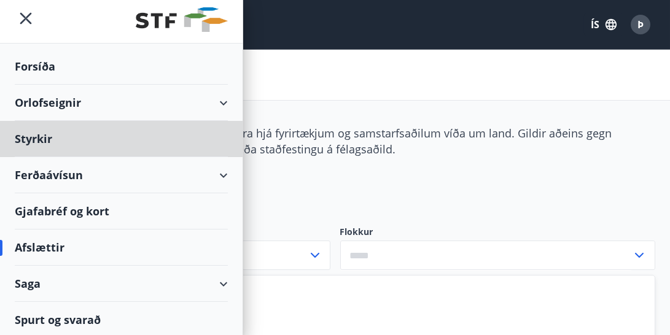
click at [46, 66] on div "Forsíða" at bounding box center [121, 66] width 213 height 36
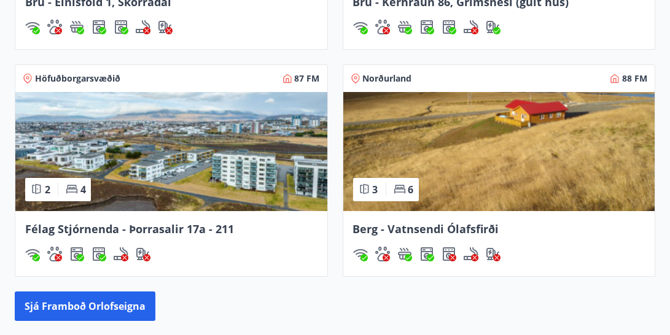
scroll to position [1227, 0]
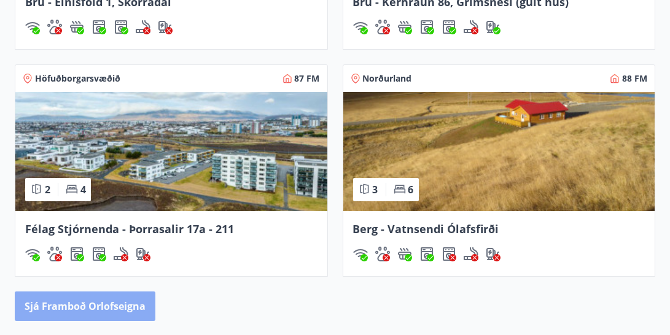
click at [116, 291] on button "Sjá framboð orlofseigna" at bounding box center [85, 305] width 141 height 29
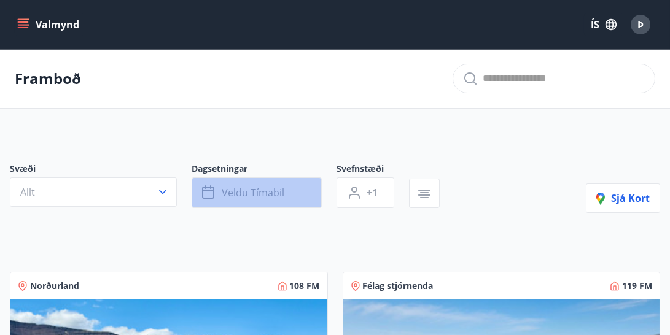
click at [253, 183] on button "Veldu tímabil" at bounding box center [256, 192] width 130 height 31
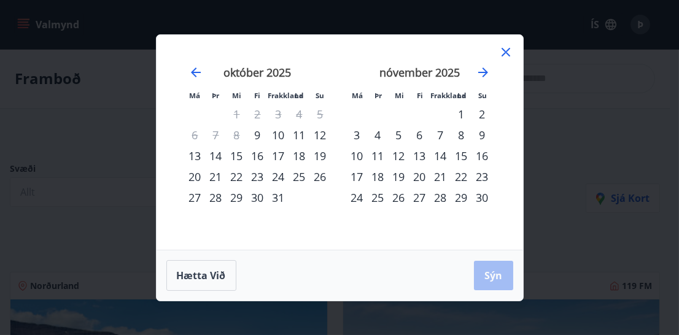
click at [258, 149] on div "16" at bounding box center [257, 155] width 21 height 21
click at [263, 173] on div "23" at bounding box center [257, 176] width 21 height 21
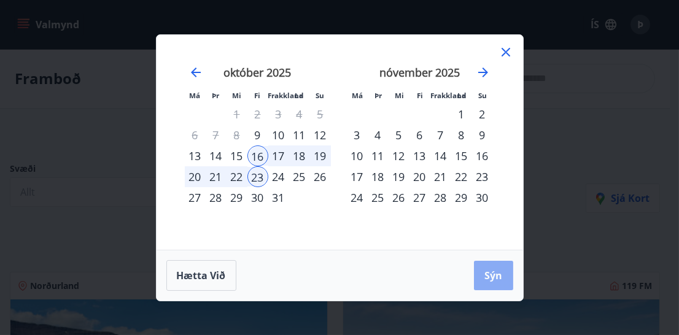
click at [504, 277] on button "Sýn" at bounding box center [493, 275] width 39 height 29
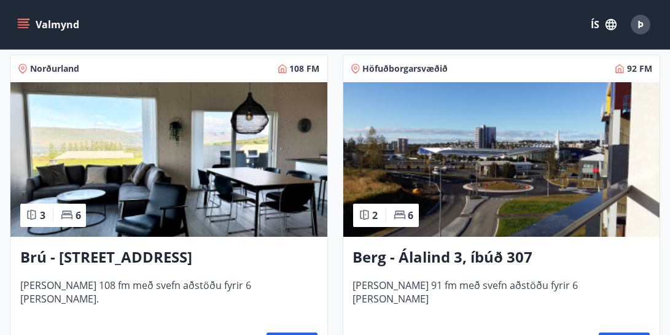
scroll to position [552, 0]
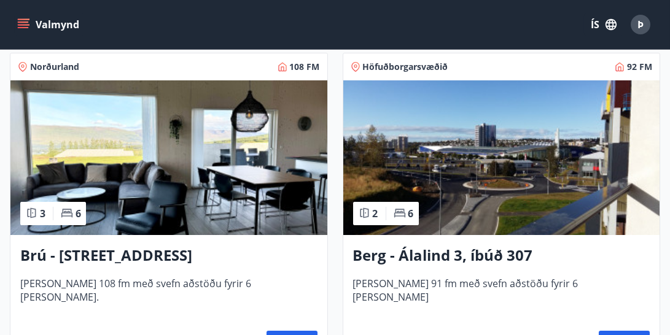
click at [496, 245] on h3 "Berg - Álalind 3, íbúð 307" at bounding box center [501, 256] width 297 height 22
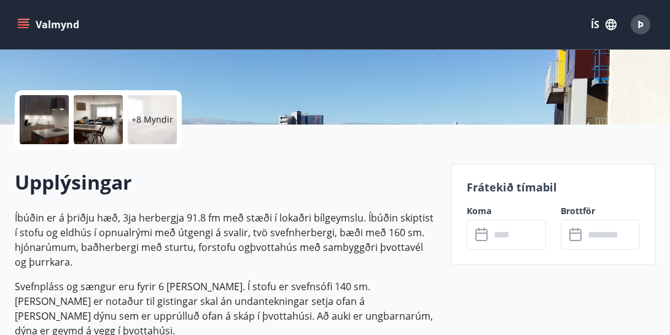
scroll to position [245, 0]
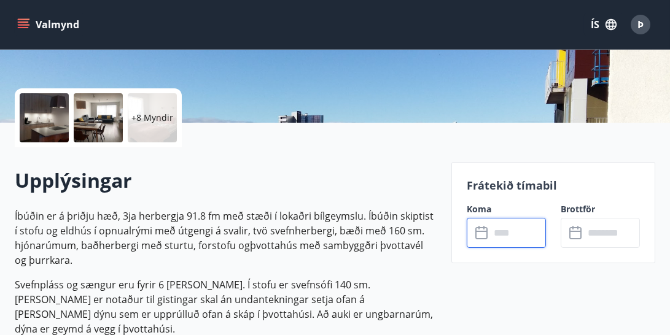
click at [513, 239] on input "text" at bounding box center [518, 233] width 56 height 30
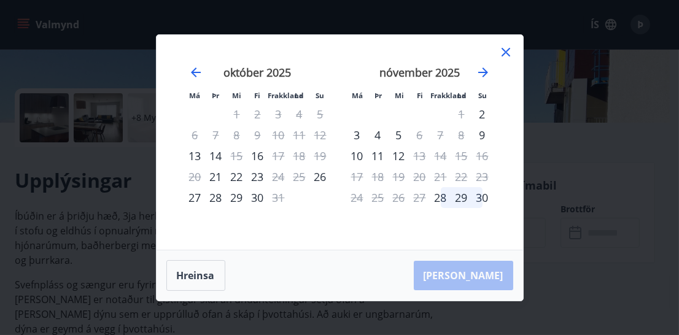
click at [508, 49] on icon at bounding box center [505, 52] width 9 height 9
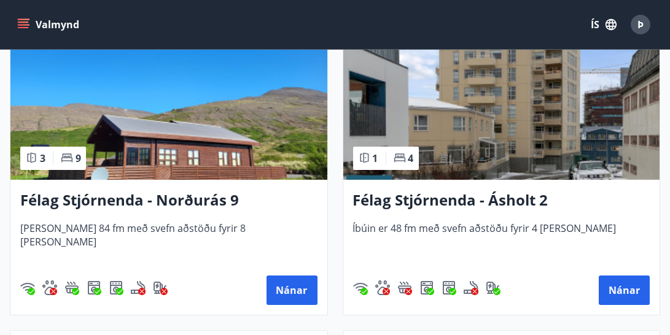
scroll to position [1288, 0]
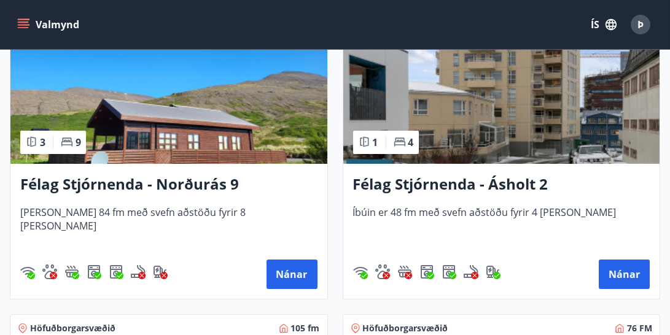
click at [515, 180] on h3 "Félag Stjórnenda - Ásholt 2" at bounding box center [501, 185] width 297 height 22
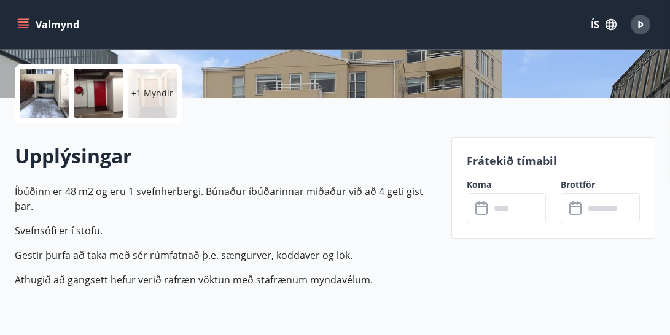
scroll to position [306, 0]
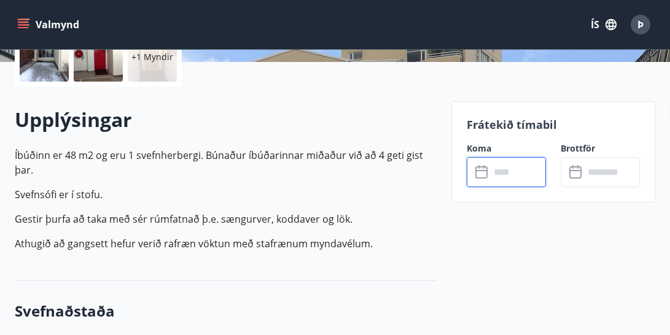
click at [513, 169] on input "text" at bounding box center [518, 172] width 56 height 30
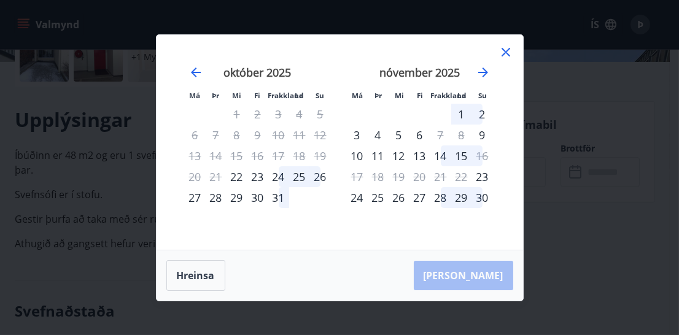
click at [82, 82] on div "Má Þr Mi Fi Frakkland La Su Má Þr Mi Fi Frakkland La Su [DATE] 1 2 3 4 5 6 7 8 …" at bounding box center [339, 167] width 679 height 335
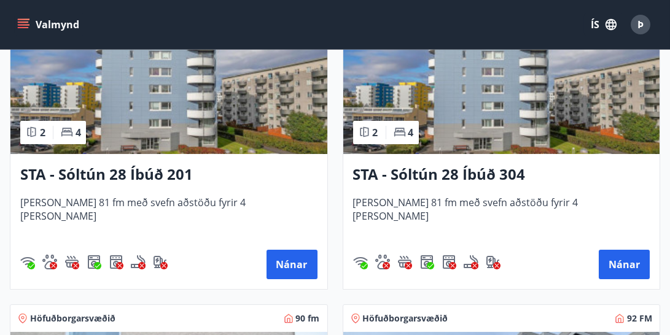
scroll to position [1632, 0]
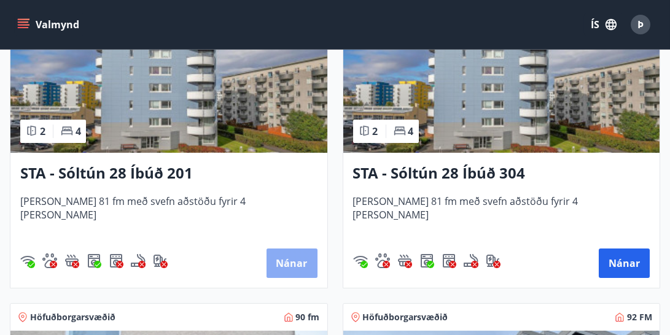
click at [304, 261] on button "Nánar" at bounding box center [291, 263] width 51 height 29
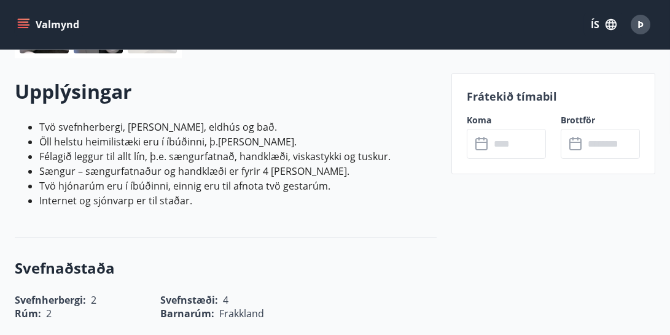
scroll to position [368, 0]
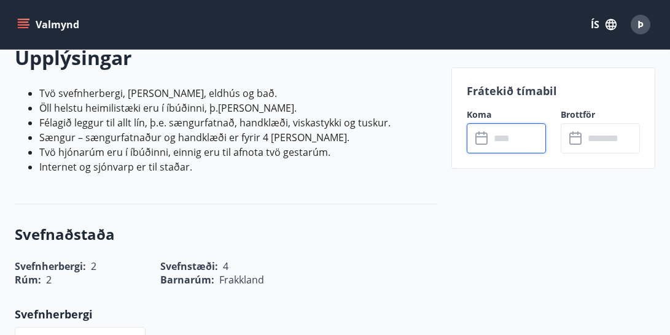
click at [509, 142] on input "text" at bounding box center [518, 138] width 56 height 30
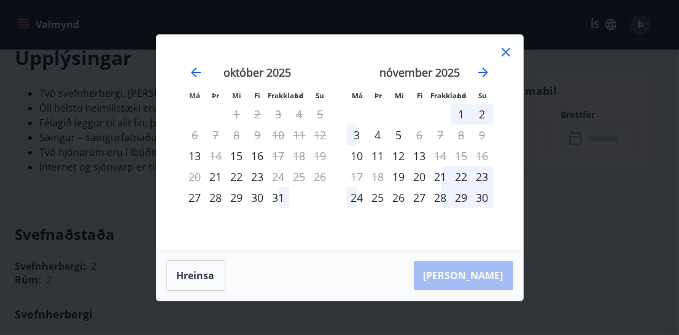
drag, startPoint x: 519, startPoint y: 46, endPoint x: 508, endPoint y: 49, distance: 12.1
click at [519, 47] on div "Má Þr Mi Fi Frakkland La Su Má Þr Mi Fi Frakkland La Su [DATE] 1 2 3 4 5 6 7 8 …" at bounding box center [339, 142] width 366 height 215
click at [503, 51] on icon at bounding box center [505, 52] width 9 height 9
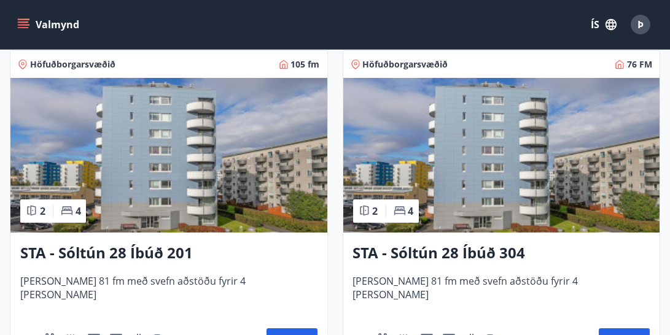
scroll to position [1561, 0]
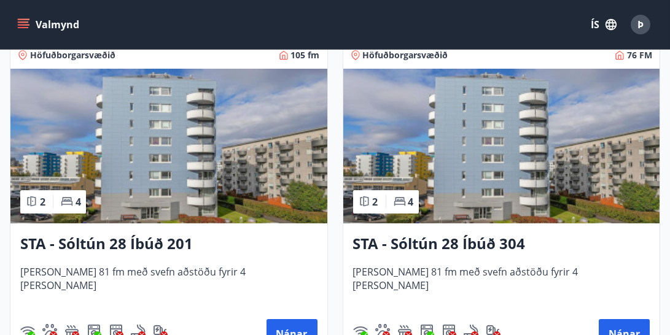
click at [510, 200] on img at bounding box center [501, 146] width 317 height 155
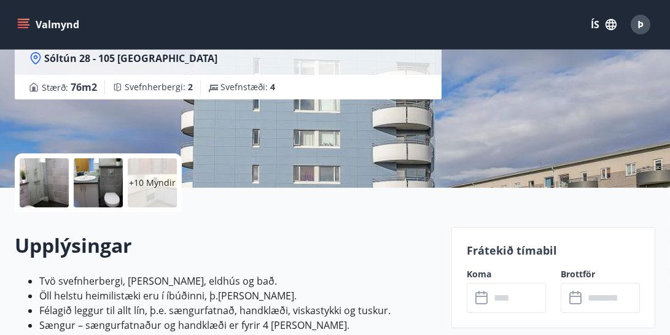
scroll to position [183, 0]
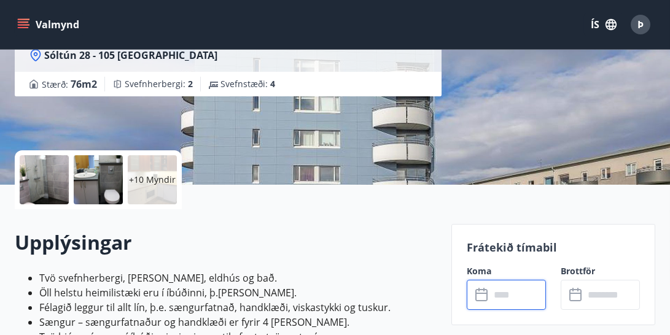
click at [512, 296] on input "text" at bounding box center [518, 295] width 56 height 30
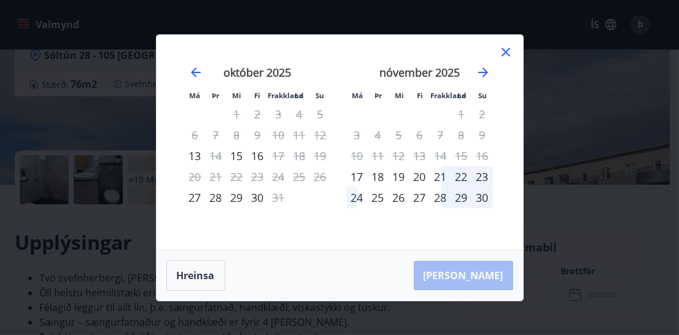
click at [606, 144] on div "Má Þr Mi Fi Frakkland La Su Má Þr Mi Fi Frakkland La Su [DATE] 1 2 3 4 5 6 7 8 …" at bounding box center [339, 167] width 679 height 335
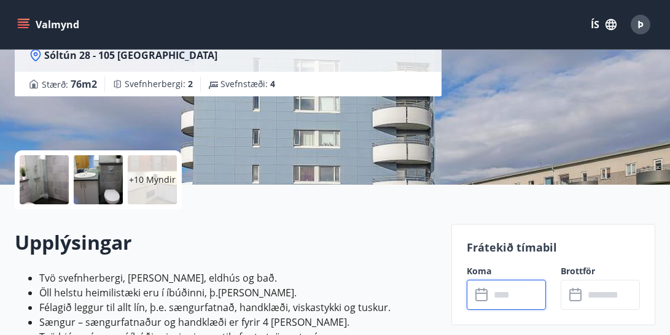
scroll to position [245, 0]
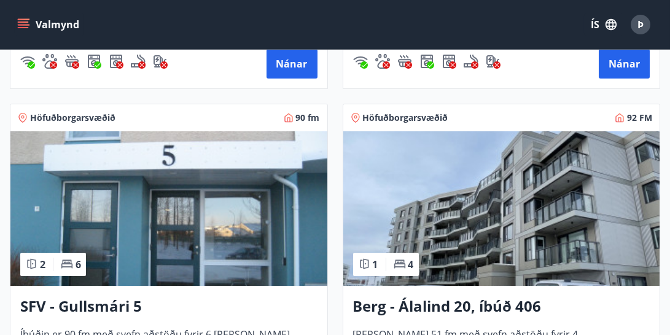
scroll to position [1964, 0]
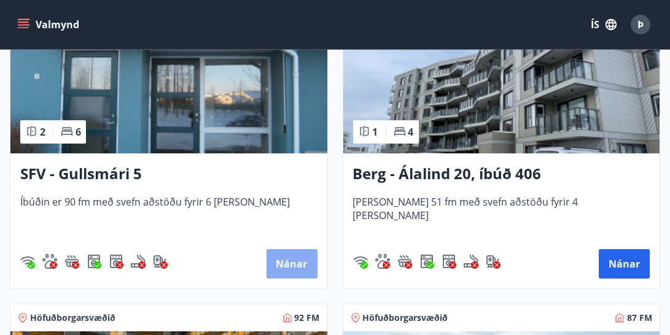
click at [293, 258] on button "Nánar" at bounding box center [291, 263] width 51 height 29
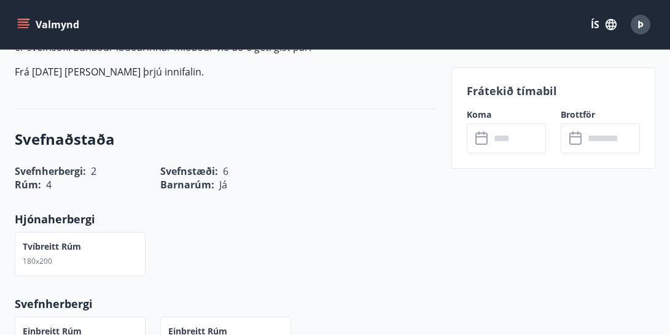
scroll to position [245, 0]
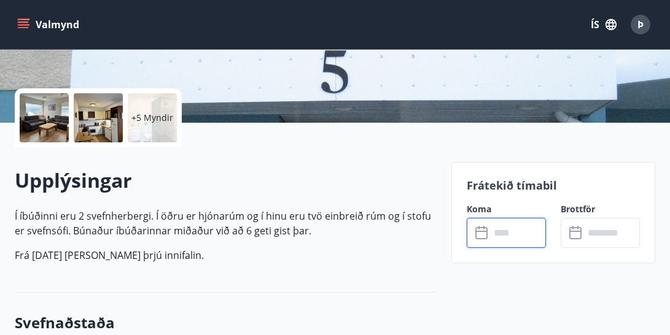
click at [502, 229] on input "text" at bounding box center [518, 233] width 56 height 30
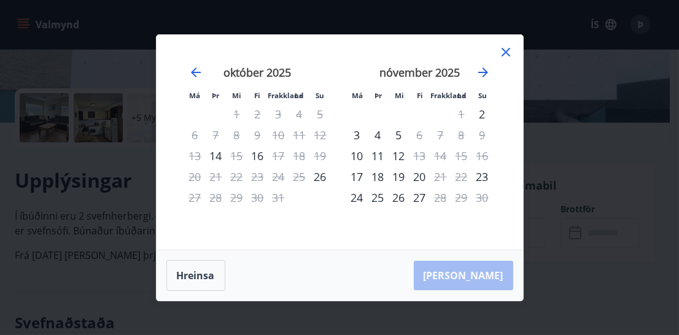
click at [504, 50] on icon at bounding box center [505, 52] width 9 height 9
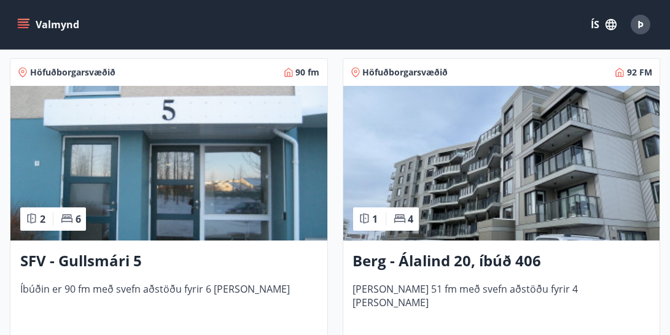
scroll to position [1877, 0]
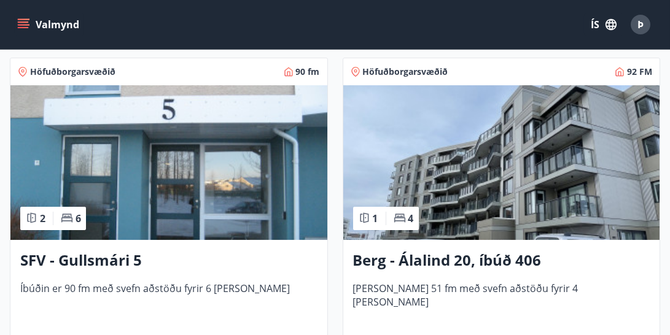
click at [469, 252] on h3 "Berg - Álalind 20, íbúð 406" at bounding box center [501, 261] width 297 height 22
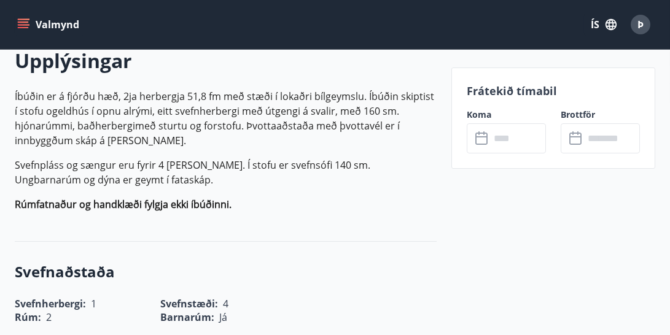
scroll to position [368, 0]
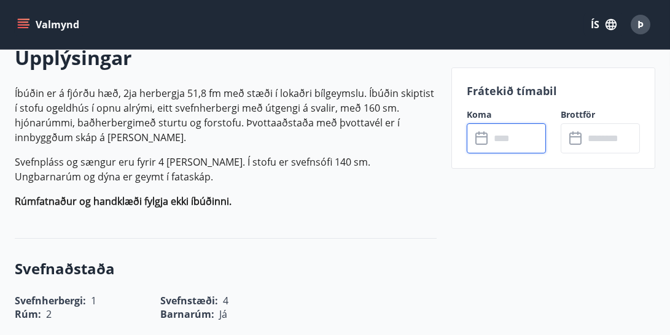
click at [507, 135] on input "text" at bounding box center [518, 138] width 56 height 30
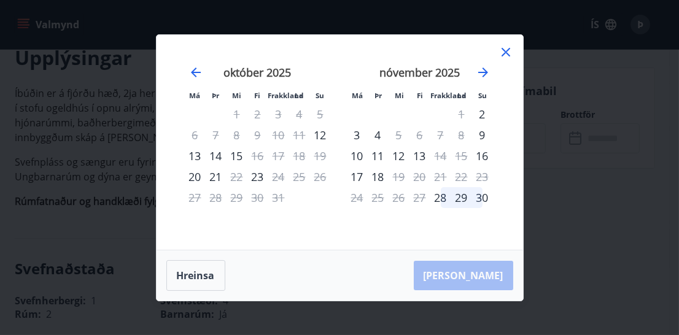
click at [505, 48] on icon at bounding box center [505, 52] width 15 height 15
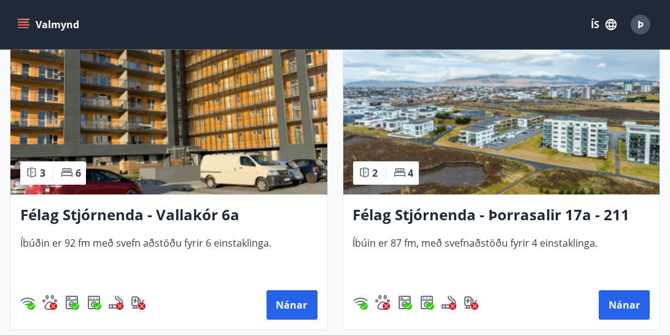
scroll to position [2270, 0]
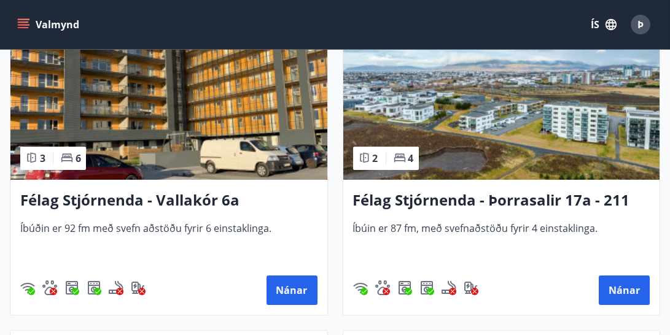
click at [217, 190] on h3 "Félag Stjórnenda - Vallakór 6a" at bounding box center [168, 201] width 297 height 22
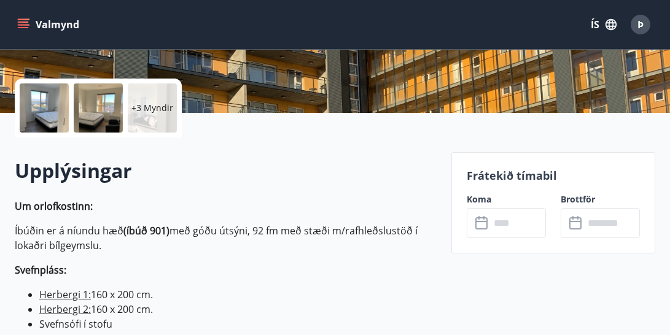
scroll to position [368, 0]
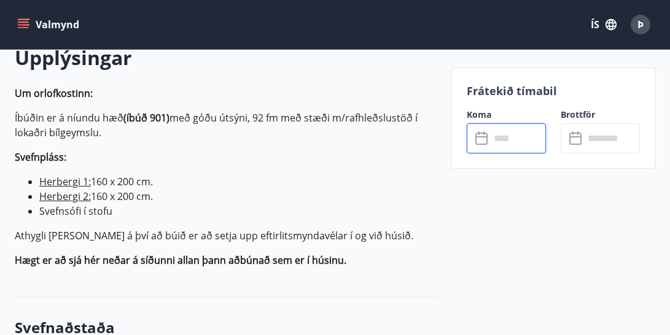
click at [509, 132] on input "text" at bounding box center [518, 138] width 56 height 30
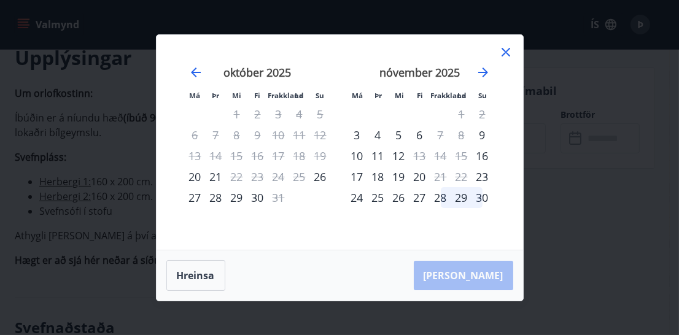
click at [630, 164] on div "Má Þr Mi Fi Frakkland La Su Má Þr Mi Fi Frakkland La Su [DATE] 1 2 3 4 5 6 7 8 …" at bounding box center [339, 167] width 679 height 335
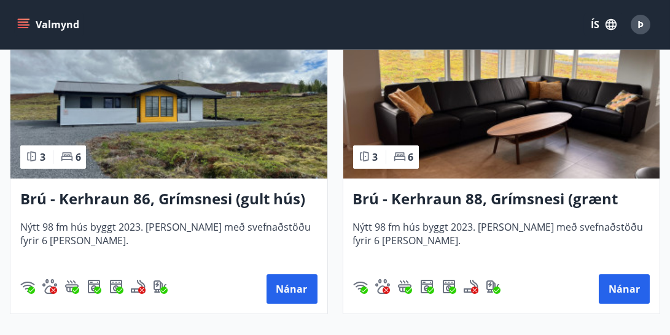
scroll to position [3951, 0]
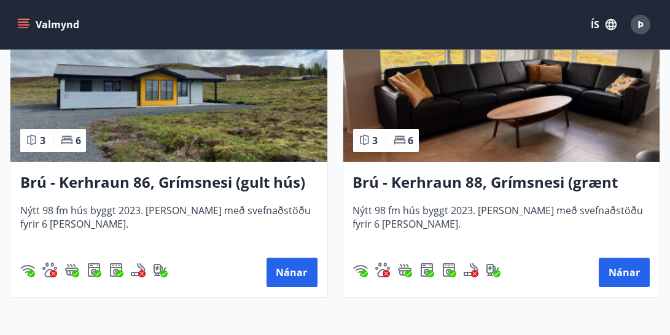
click at [527, 172] on h3 "Brú - Kerhraun 88, Grímsnesi (grænt hús)" at bounding box center [501, 183] width 297 height 22
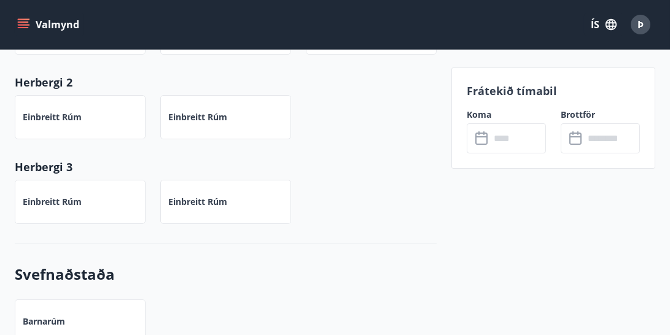
scroll to position [982, 0]
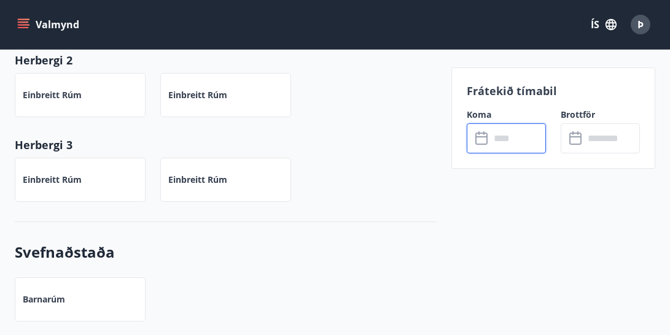
click at [536, 138] on input "text" at bounding box center [518, 138] width 56 height 30
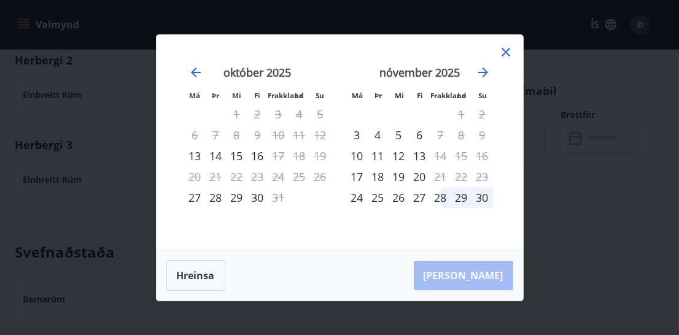
click at [510, 49] on icon at bounding box center [505, 52] width 15 height 15
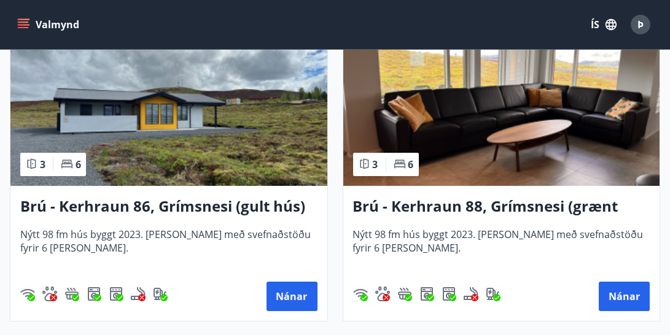
scroll to position [3927, 0]
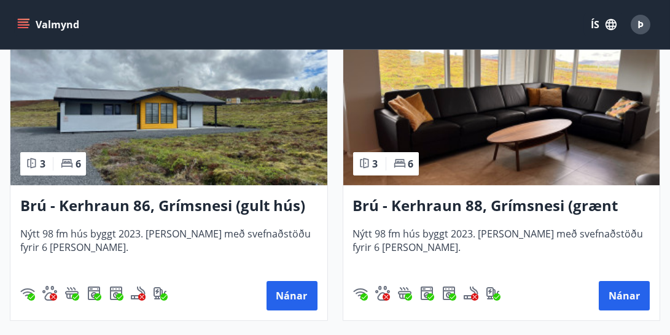
click at [218, 196] on h3 "Brú - Kerhraun 86, Grímsnesi (gult hús)" at bounding box center [168, 206] width 297 height 22
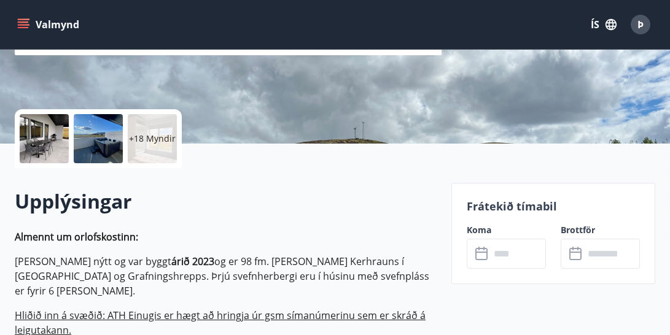
scroll to position [245, 0]
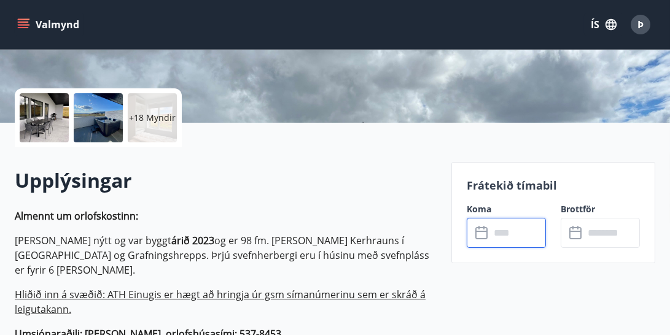
click at [492, 226] on input "text" at bounding box center [518, 233] width 56 height 30
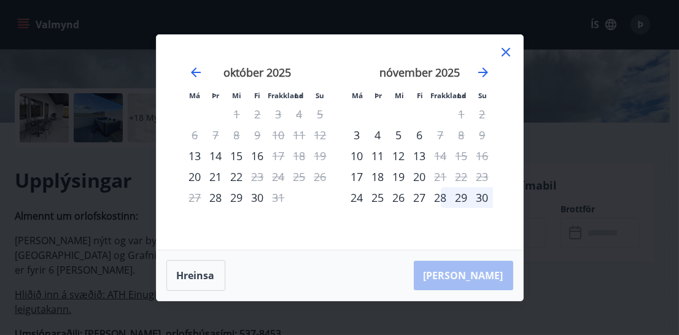
click at [504, 50] on icon at bounding box center [505, 52] width 15 height 15
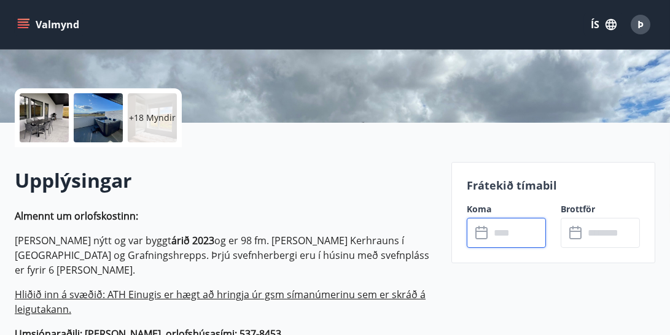
scroll to position [0, 0]
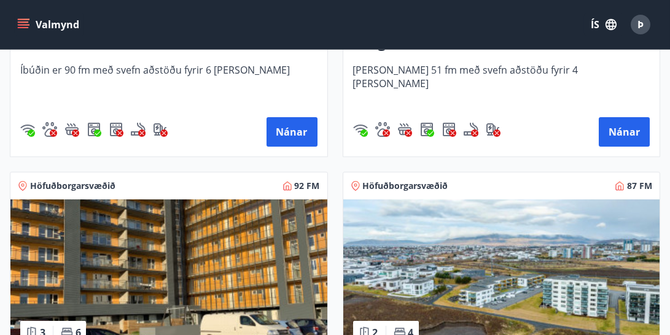
scroll to position [2209, 0]
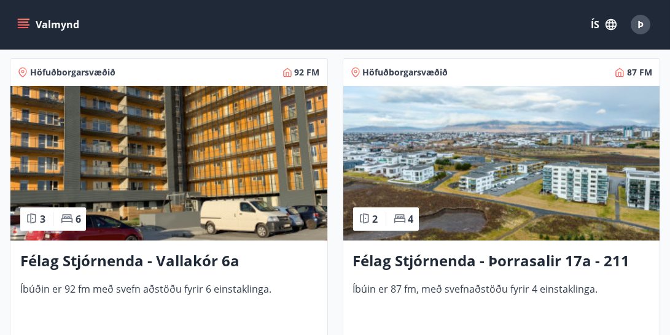
click at [509, 258] on h3 "Félag Stjórnenda - Þorrasalir 17a - 211" at bounding box center [501, 261] width 297 height 22
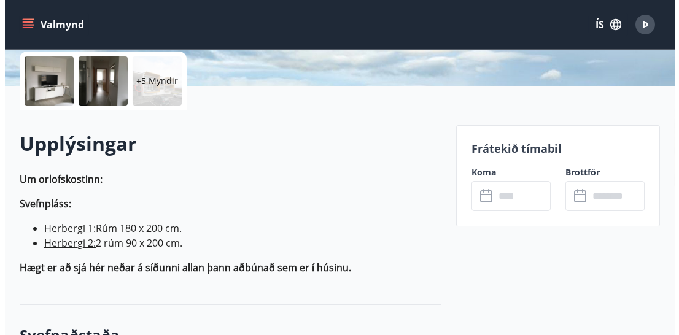
scroll to position [306, 0]
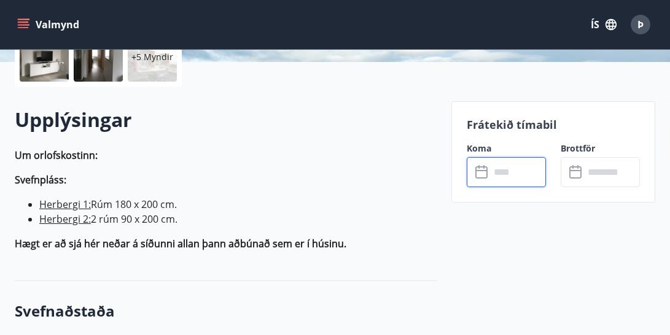
click at [508, 176] on input "text" at bounding box center [518, 172] width 56 height 30
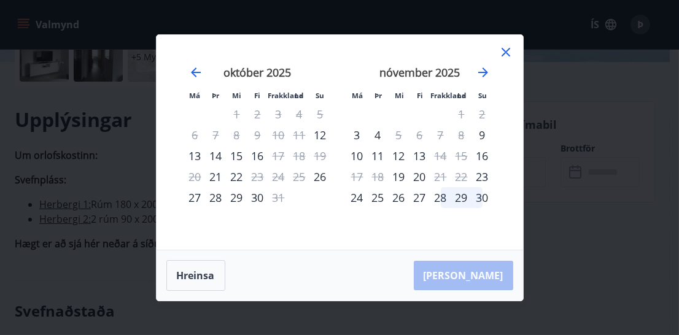
click at [508, 44] on div "Má Þr Mi Fi Frakkland La Su Má Þr Mi Fi Frakkland La Su [DATE] 1 2 3 4 5 6 7 8 …" at bounding box center [339, 142] width 366 height 215
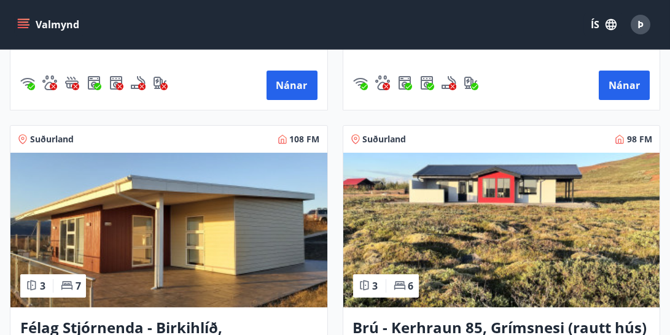
scroll to position [3595, 0]
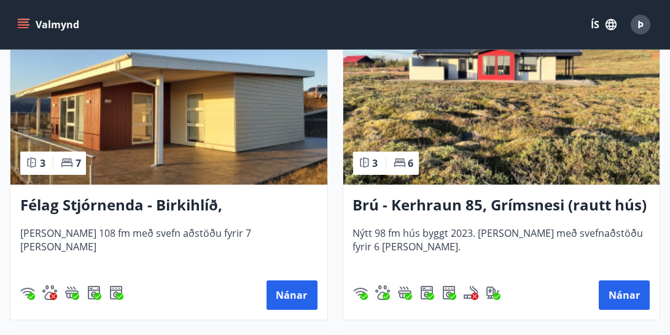
click at [222, 200] on h3 "Félag Stjórnenda - Birkihlíð, [GEOGRAPHIC_DATA]" at bounding box center [168, 206] width 297 height 22
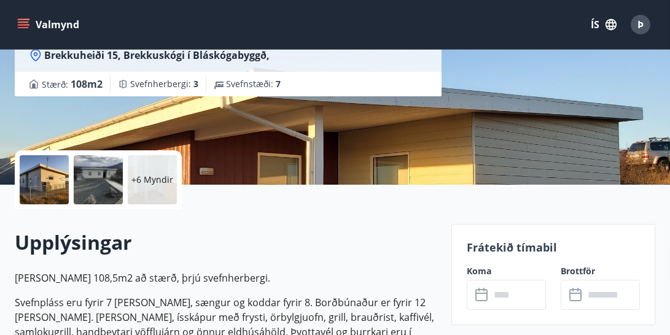
scroll to position [245, 0]
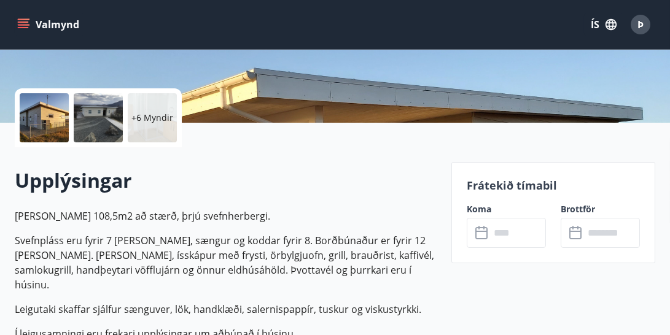
click at [508, 234] on input "text" at bounding box center [518, 233] width 56 height 30
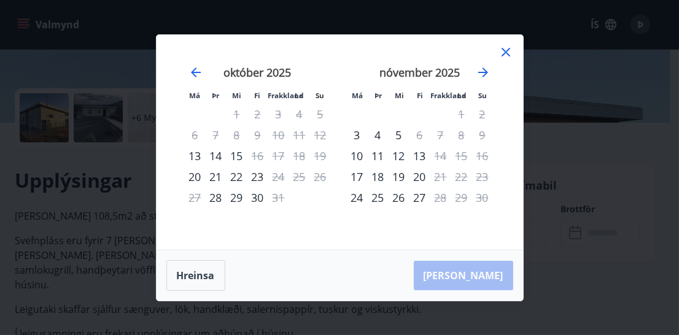
click at [509, 47] on icon at bounding box center [505, 52] width 15 height 15
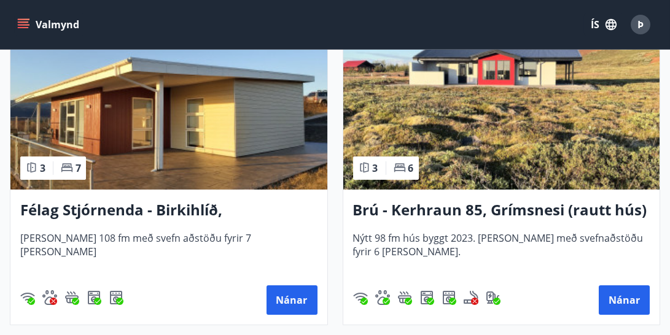
scroll to position [3583, 0]
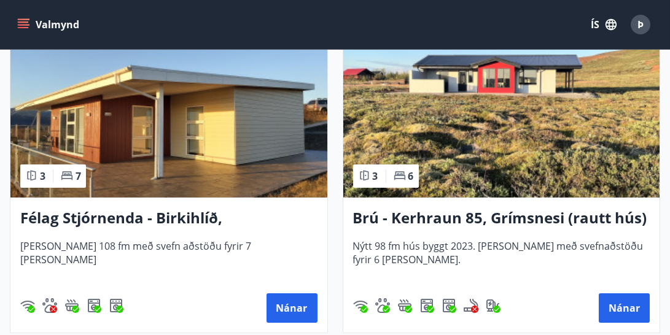
click at [569, 211] on h3 "Brú - Kerhraun 85, Grímsnesi (rautt hús) (gæludýr velkomin)" at bounding box center [501, 218] width 297 height 22
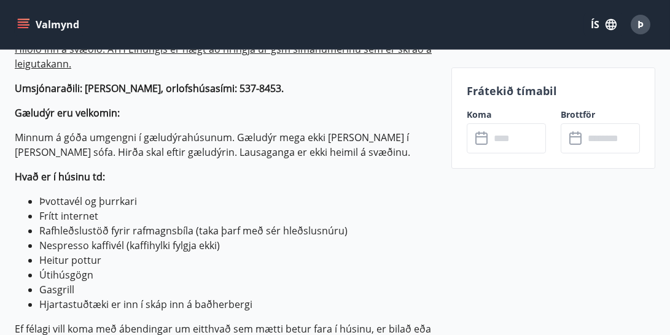
scroll to position [429, 0]
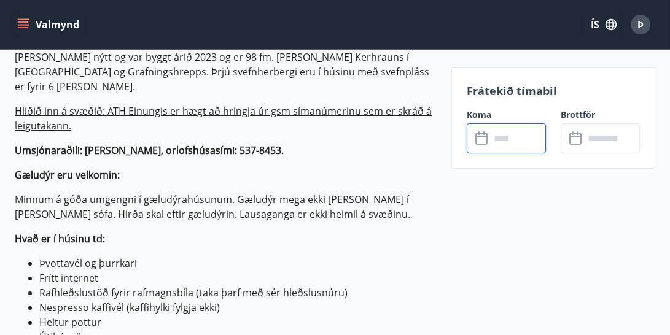
click at [501, 133] on input "text" at bounding box center [518, 138] width 56 height 30
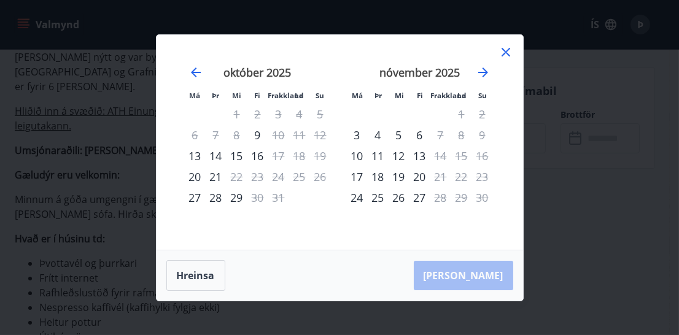
click at [506, 49] on icon at bounding box center [505, 52] width 15 height 15
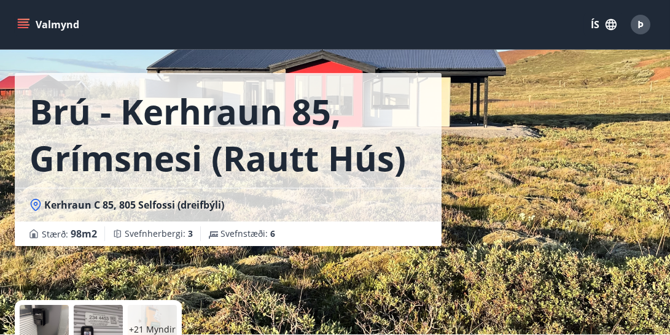
scroll to position [0, 0]
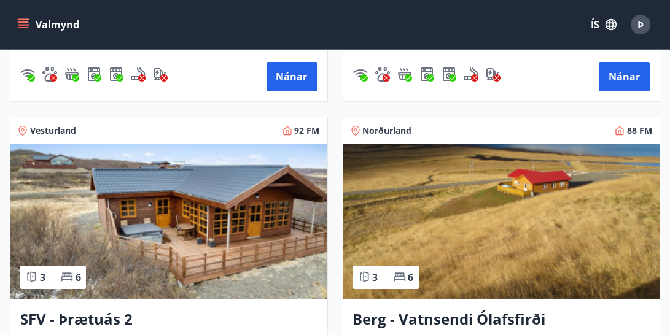
scroll to position [2785, 0]
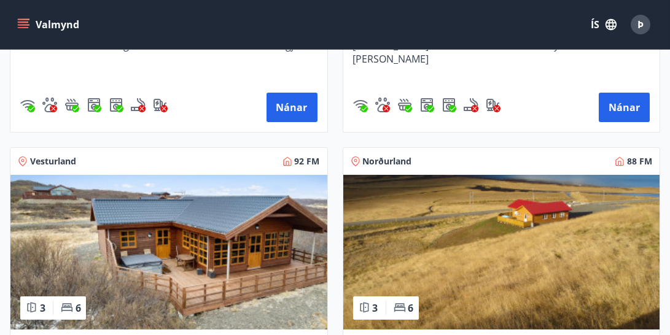
click at [26, 25] on icon "matseðill" at bounding box center [25, 24] width 14 height 1
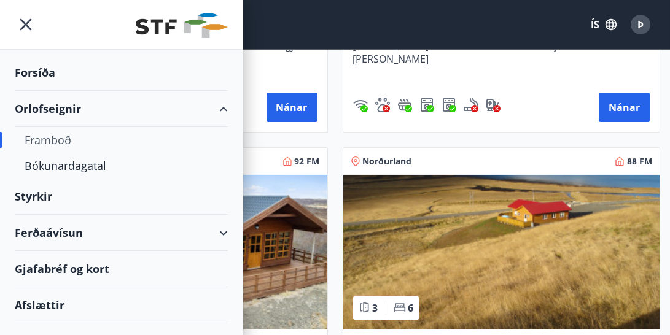
click at [42, 193] on div "Styrkir" at bounding box center [121, 197] width 213 height 36
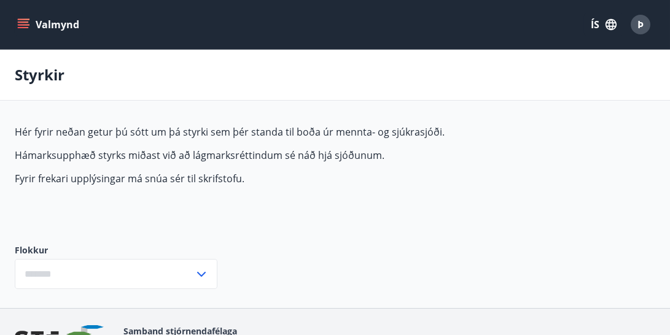
type input "***"
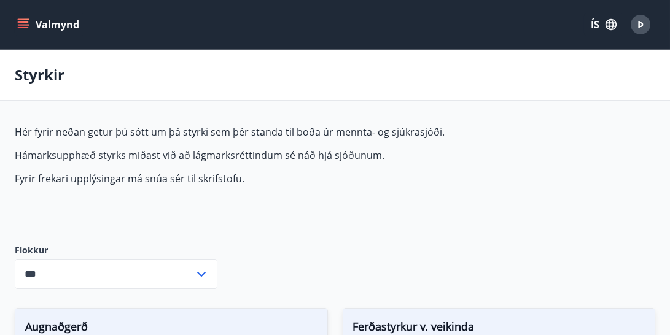
click at [23, 21] on icon "matseðill" at bounding box center [23, 24] width 12 height 12
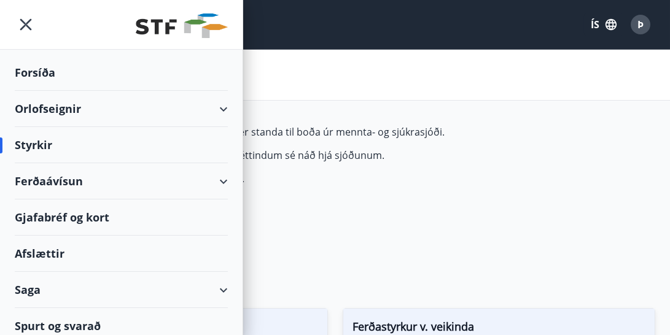
click at [61, 180] on div "Ferðaávísun" at bounding box center [121, 181] width 213 height 36
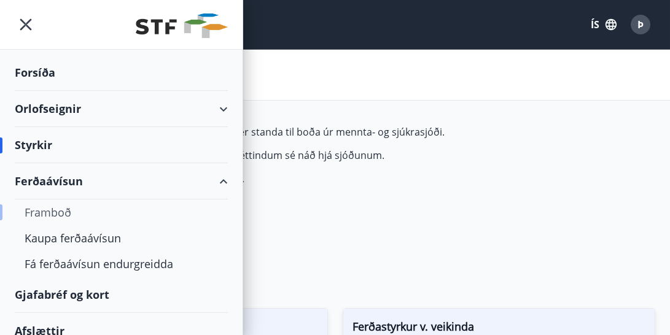
click at [54, 205] on div "Framboð" at bounding box center [121, 212] width 193 height 26
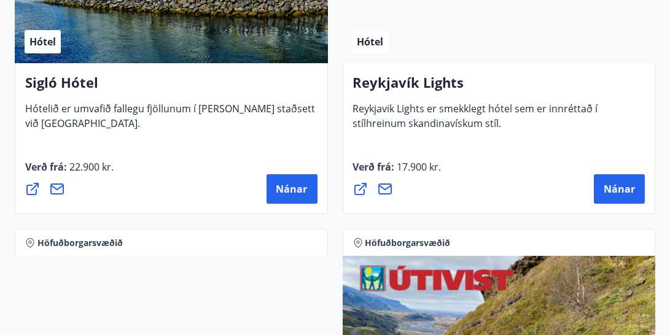
scroll to position [1385, 0]
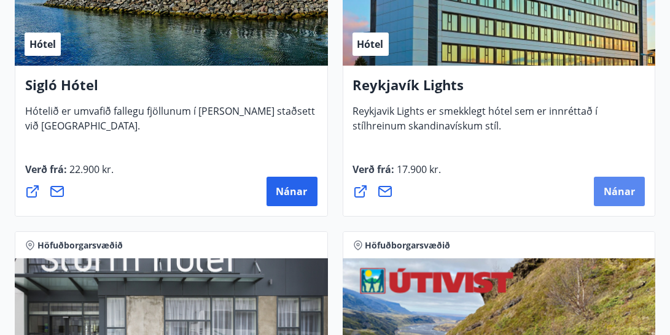
click at [622, 186] on span "Nánar" at bounding box center [618, 192] width 31 height 14
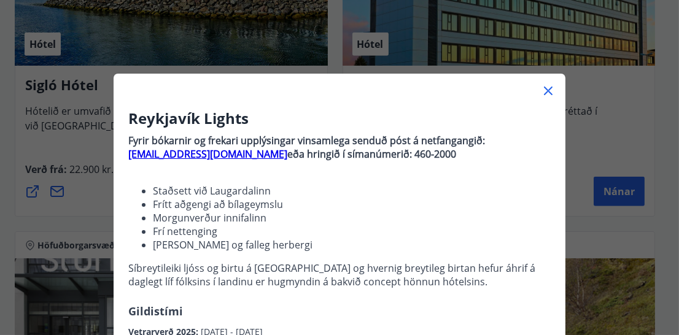
click at [544, 87] on icon at bounding box center [548, 90] width 15 height 15
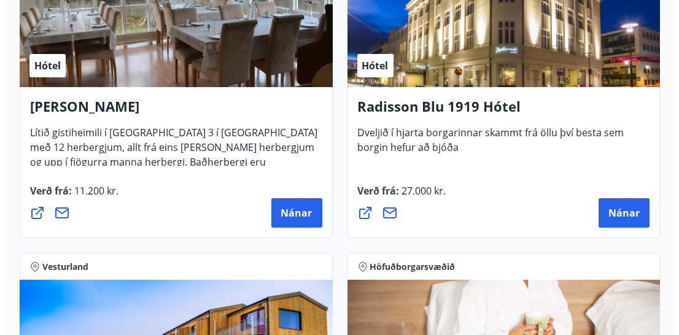
scroll to position [2735, 0]
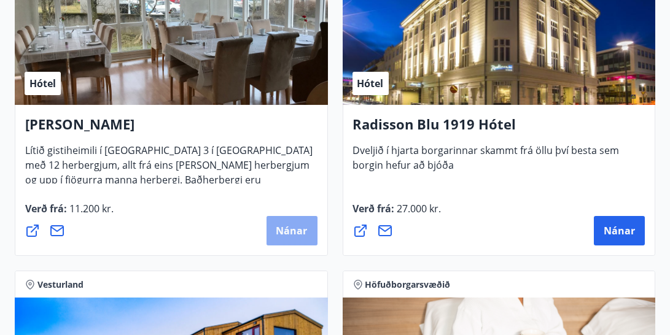
click at [295, 226] on span "Nánar" at bounding box center [291, 231] width 31 height 14
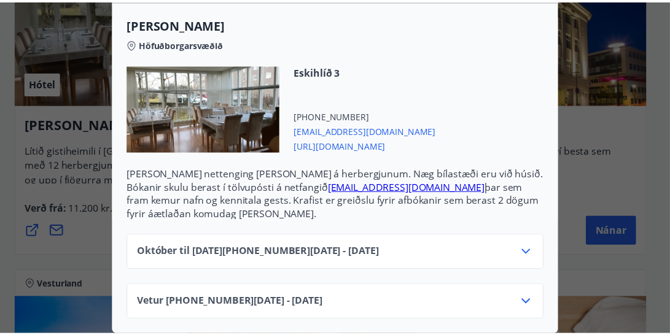
scroll to position [0, 0]
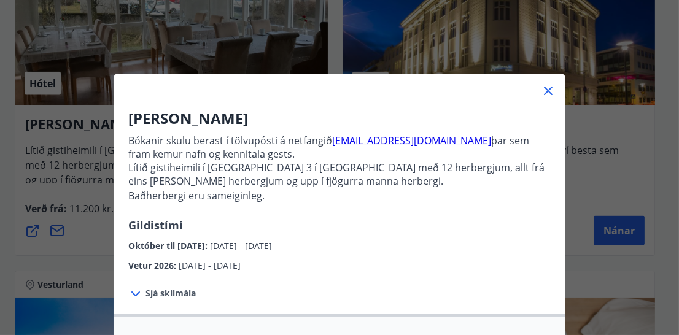
click at [646, 123] on div "Alba gistiheimili Bókanir skulu berast í tölvupósti á netfangið [EMAIL_ADDRESS]…" at bounding box center [339, 167] width 679 height 335
click at [545, 87] on icon at bounding box center [548, 90] width 15 height 15
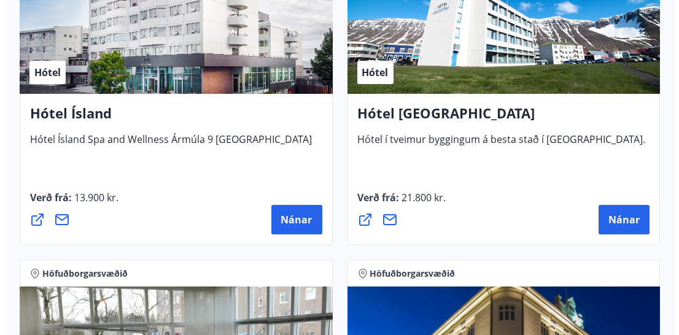
scroll to position [2382, 0]
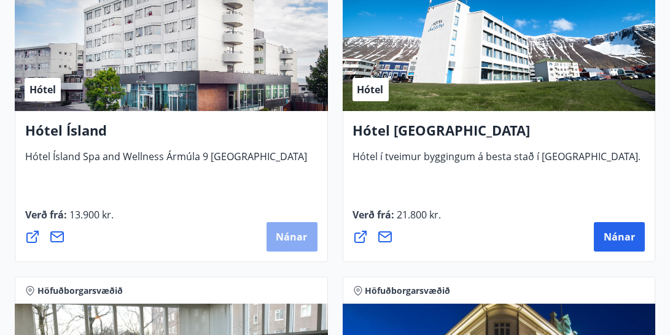
click at [313, 239] on button "Nánar" at bounding box center [291, 236] width 51 height 29
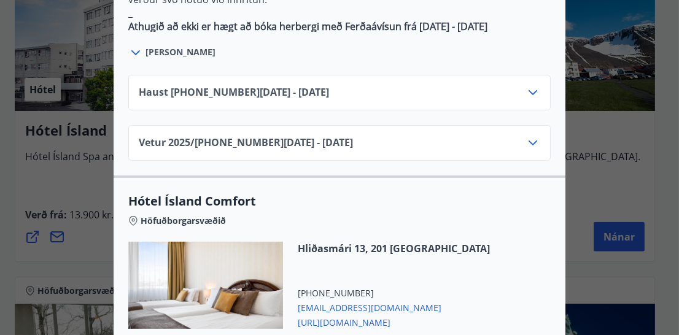
scroll to position [797, 0]
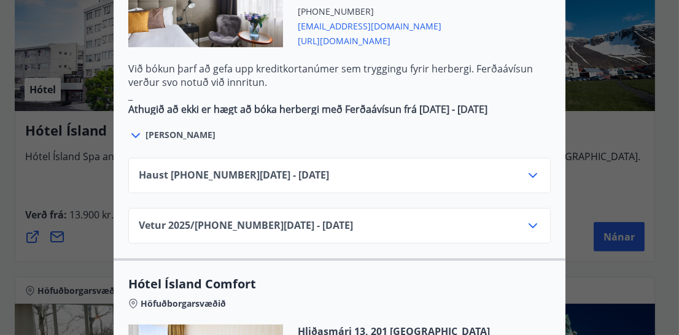
click at [527, 168] on icon at bounding box center [532, 175] width 15 height 15
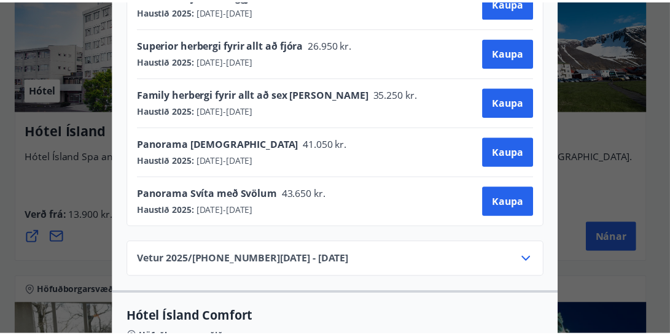
scroll to position [0, 0]
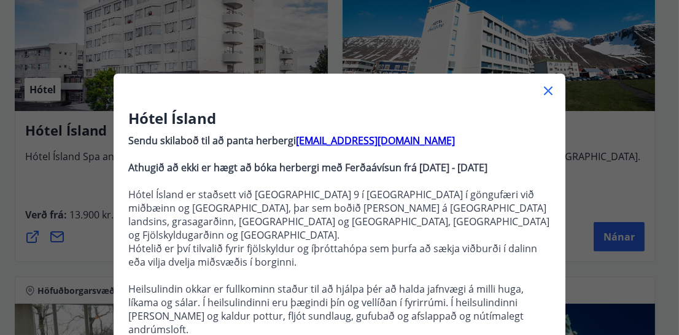
click at [11, 182] on div "Hótel Ísland Sendu skilaboð til að panta herbergi [EMAIL_ADDRESS][DOMAIN_NAME] …" at bounding box center [339, 167] width 679 height 335
click at [541, 89] on icon at bounding box center [548, 90] width 15 height 15
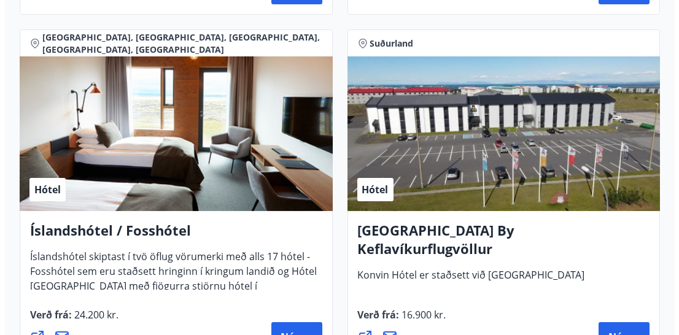
scroll to position [4406, 0]
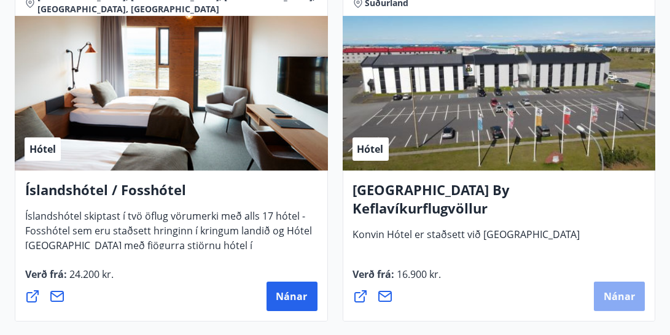
click at [619, 287] on button "Nánar" at bounding box center [618, 296] width 51 height 29
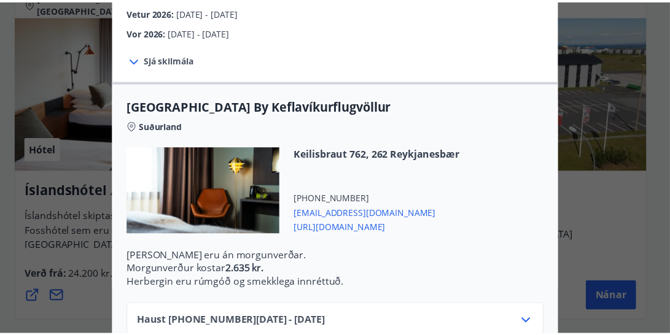
scroll to position [0, 0]
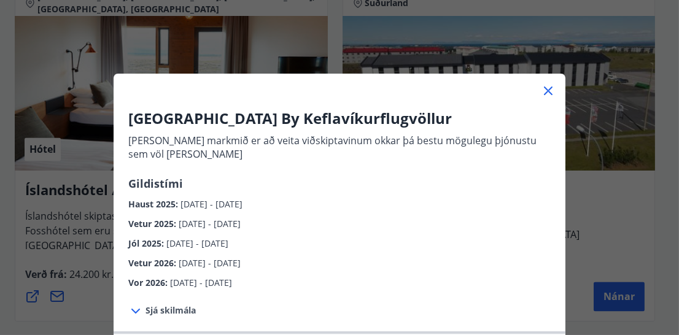
click at [542, 86] on icon at bounding box center [548, 90] width 15 height 15
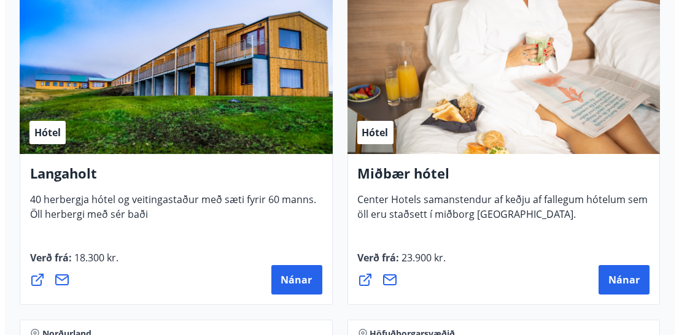
scroll to position [3056, 0]
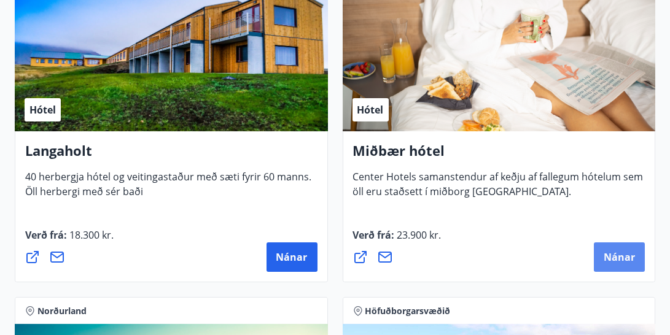
click at [619, 255] on span "Nánar" at bounding box center [618, 257] width 31 height 14
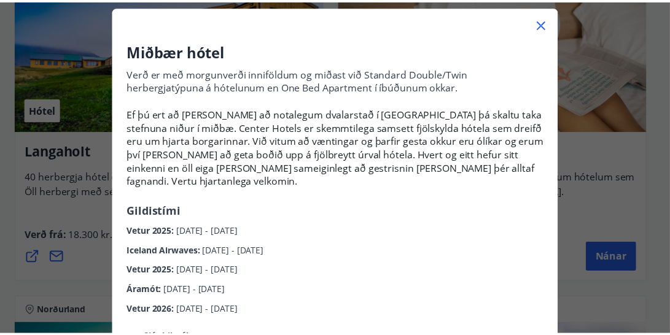
scroll to position [0, 0]
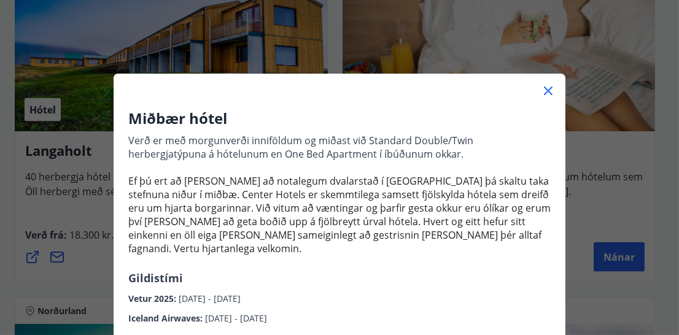
click at [551, 91] on div at bounding box center [340, 86] width 452 height 25
click at [549, 93] on icon at bounding box center [548, 90] width 15 height 15
